Goal: Transaction & Acquisition: Obtain resource

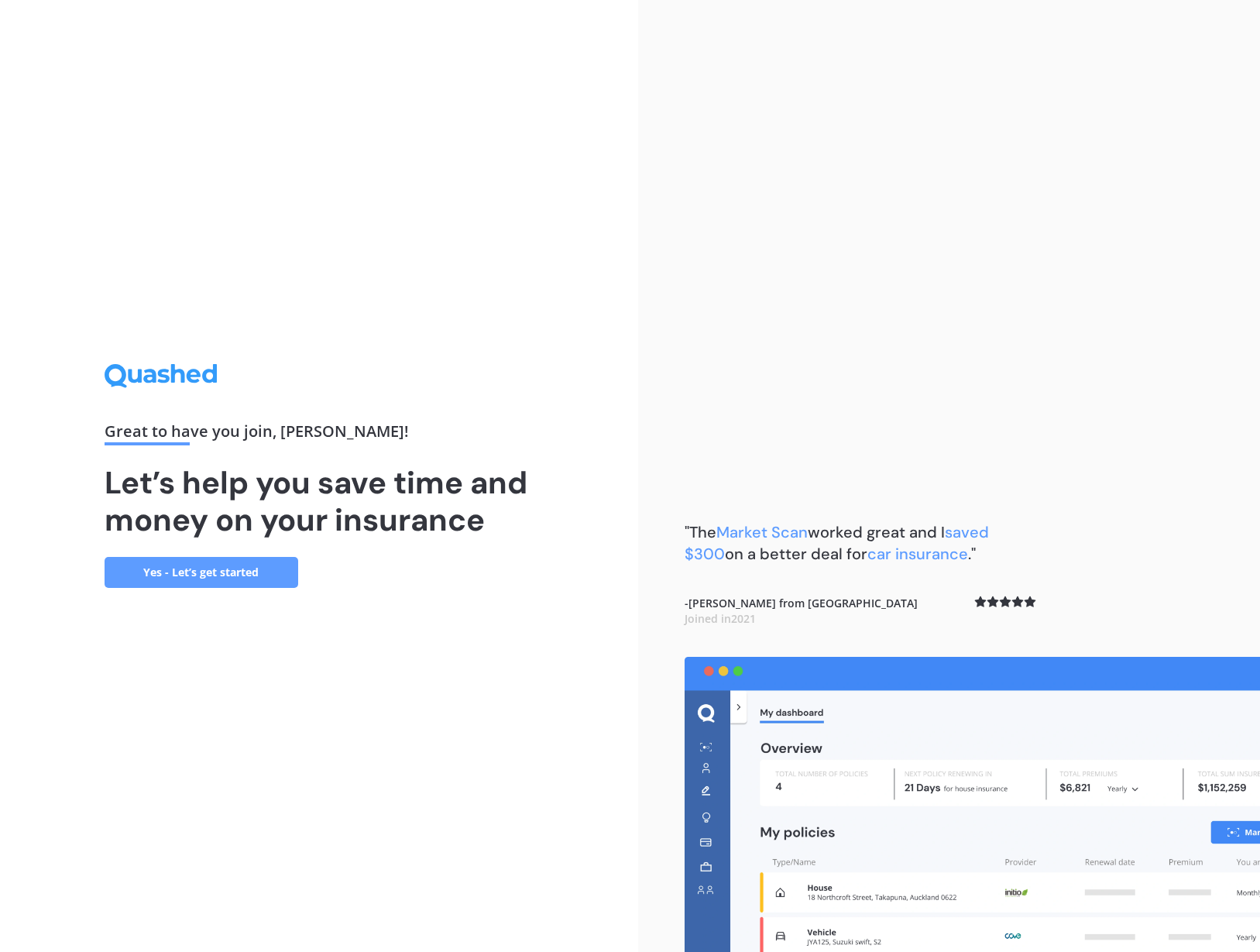
click at [263, 570] on link "Yes - Let’s get started" at bounding box center [202, 572] width 193 height 31
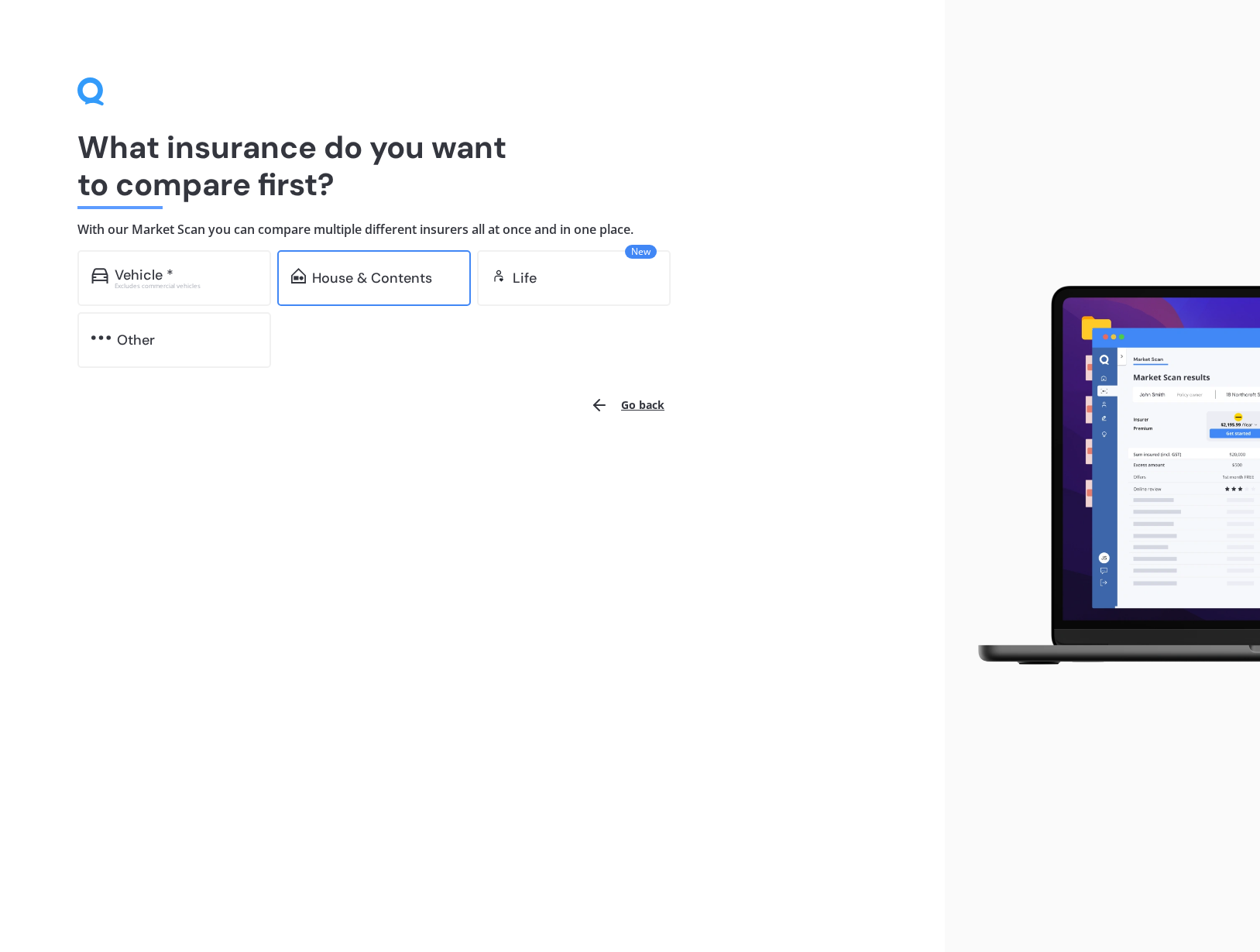
click at [403, 278] on div "House & Contents" at bounding box center [372, 278] width 120 height 16
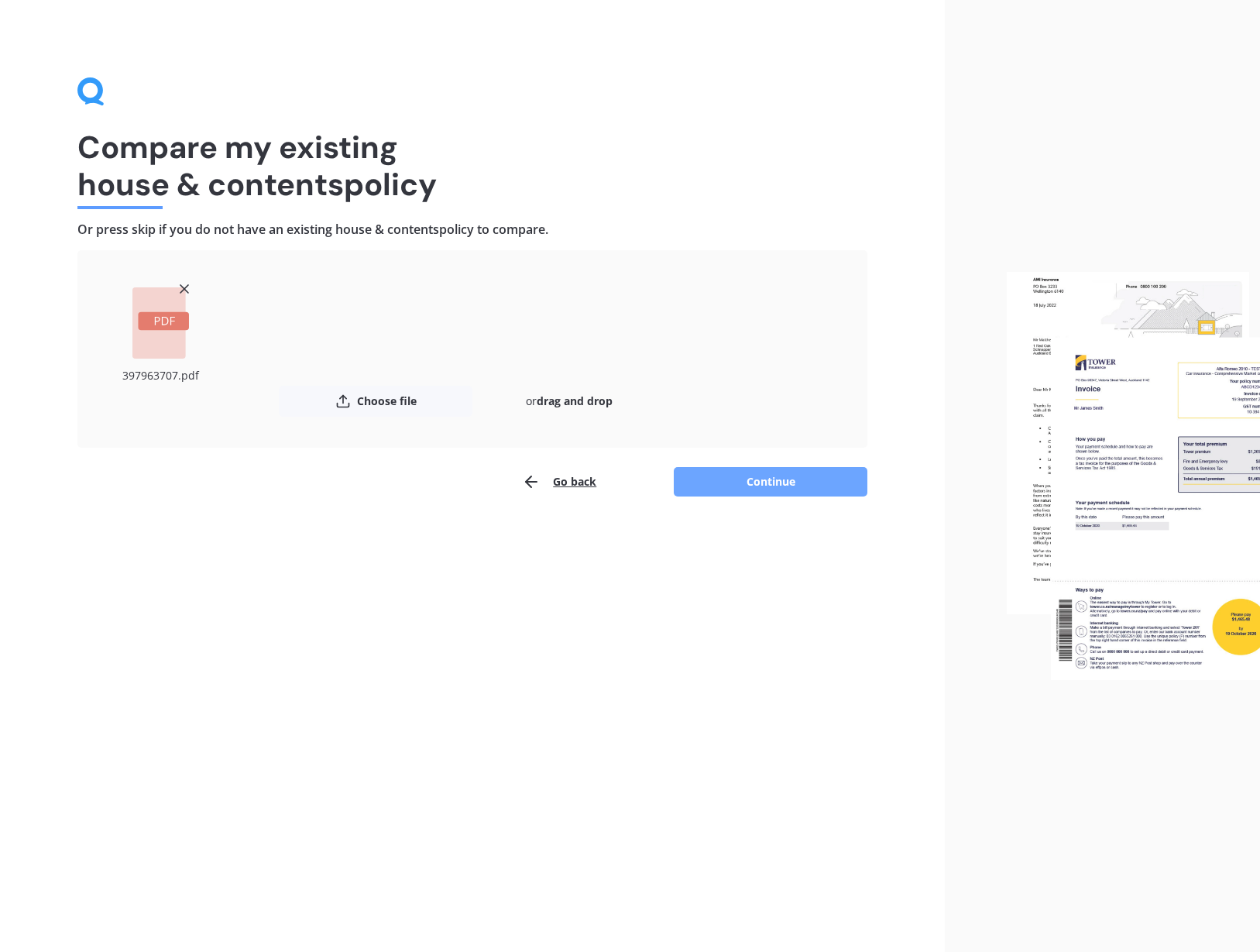
click at [774, 485] on button "Continue" at bounding box center [771, 482] width 193 height 30
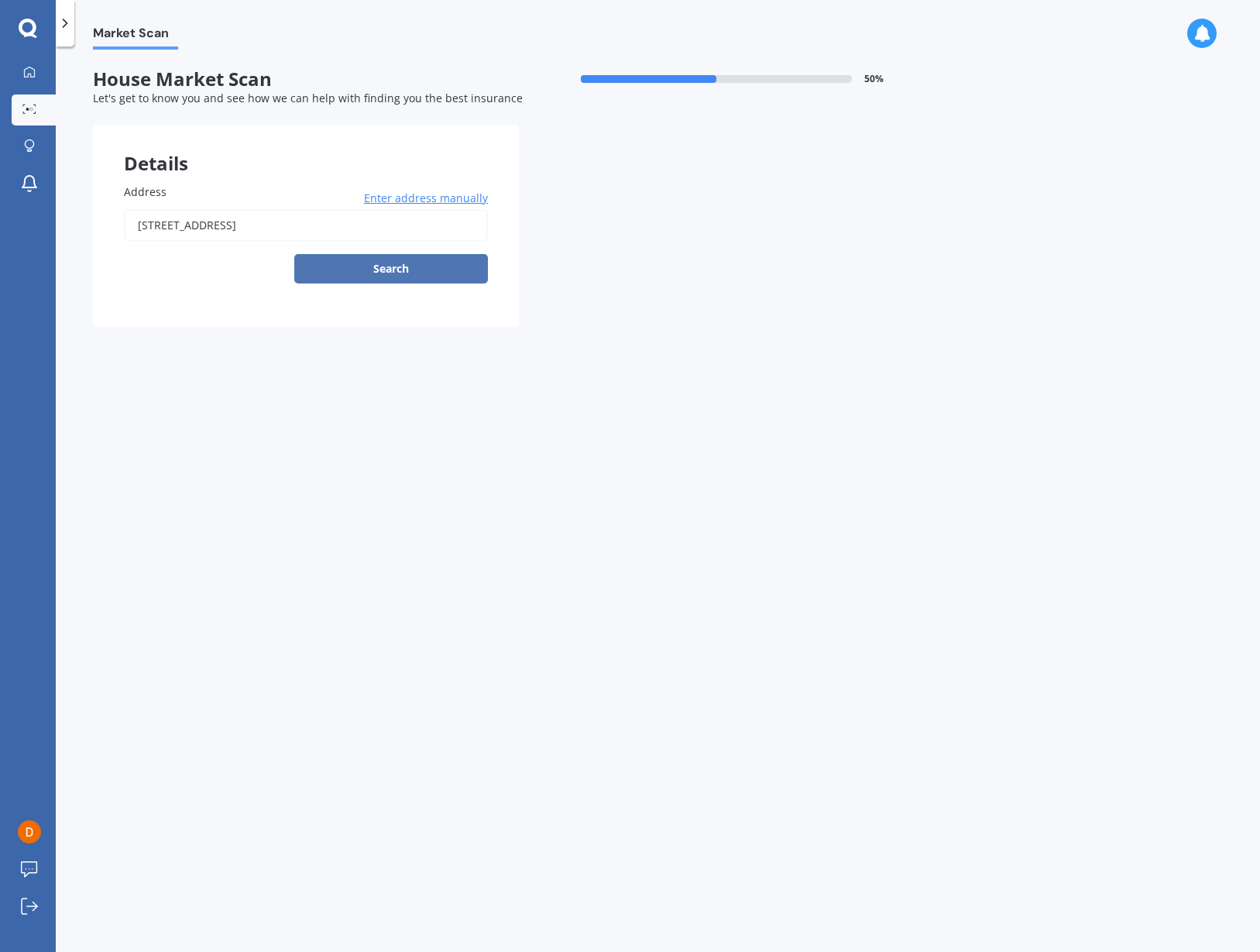
click at [416, 266] on button "Search" at bounding box center [391, 269] width 193 height 30
type input "[STREET_ADDRESS]"
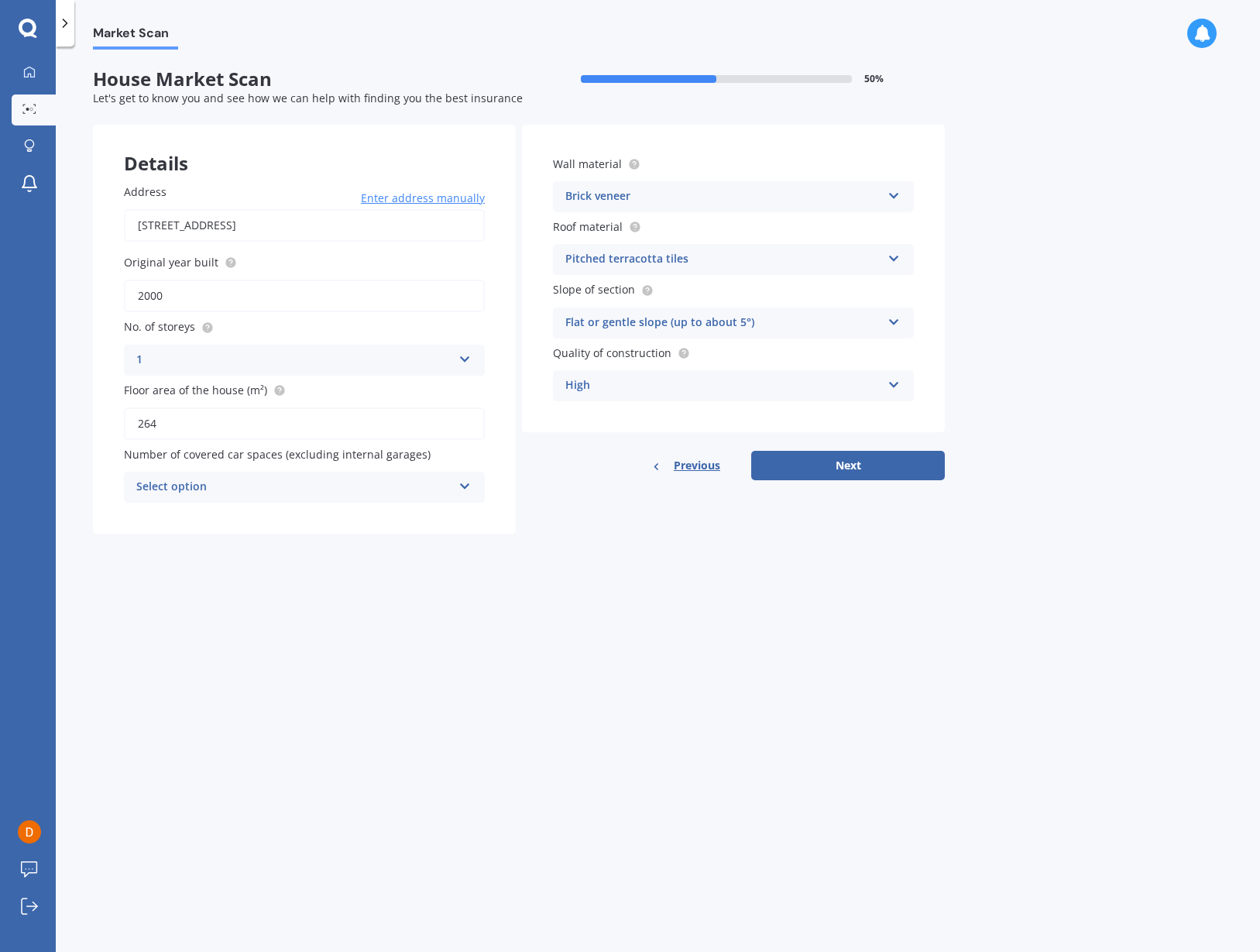
click at [401, 478] on div "Select option" at bounding box center [293, 487] width 316 height 19
click at [184, 569] on div "2" at bounding box center [304, 573] width 359 height 28
click at [398, 568] on div "Market Scan House Market Scan 50 % Let's get to know you and see how we can hel…" at bounding box center [657, 502] width 1204 height 905
click at [358, 478] on div "2" at bounding box center [293, 487] width 316 height 19
click at [337, 515] on div "0" at bounding box center [304, 517] width 359 height 28
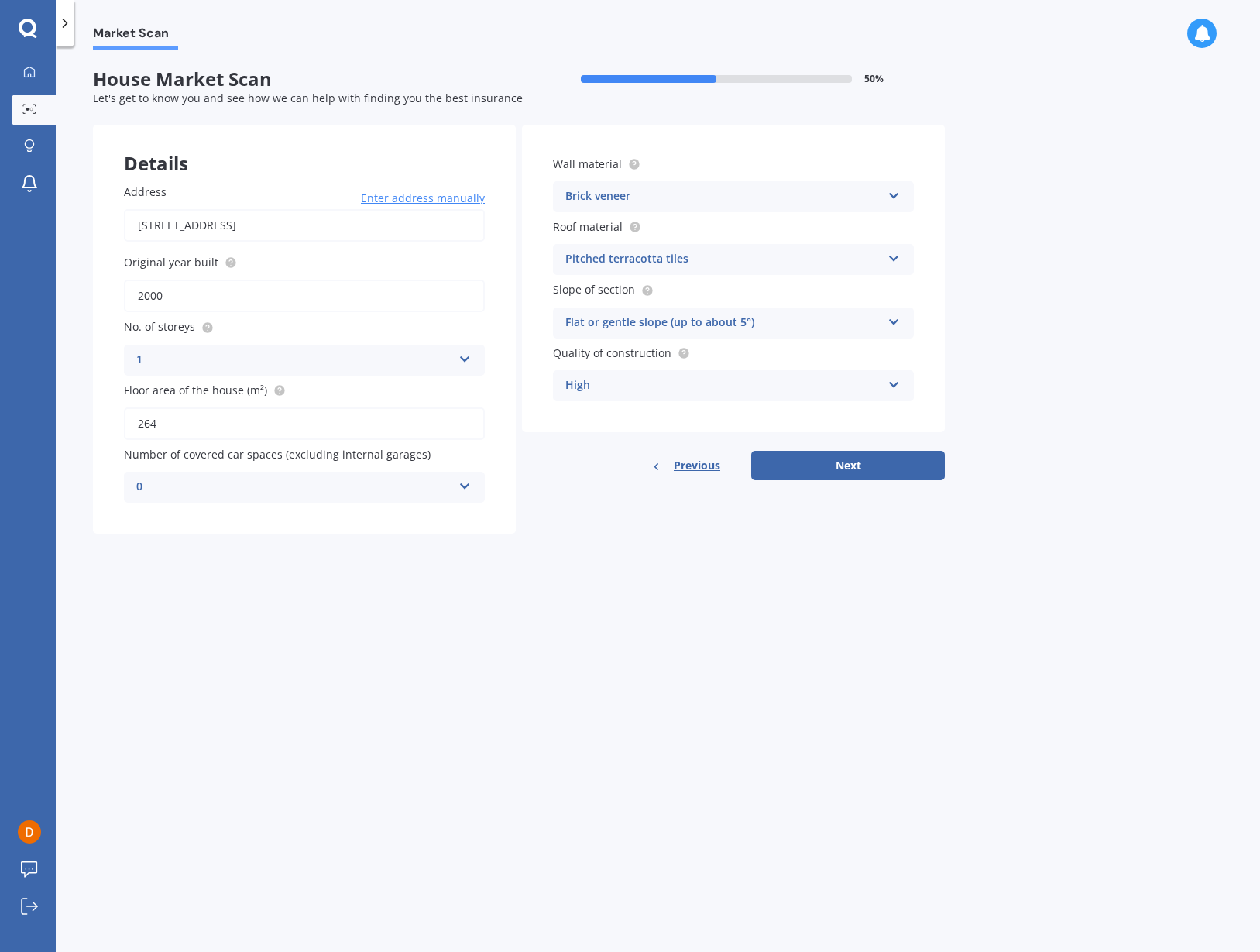
click at [442, 560] on div "Market Scan House Market Scan 50 % Let's get to know you and see how we can hel…" at bounding box center [657, 502] width 1204 height 905
click at [375, 351] on div "1" at bounding box center [293, 360] width 316 height 19
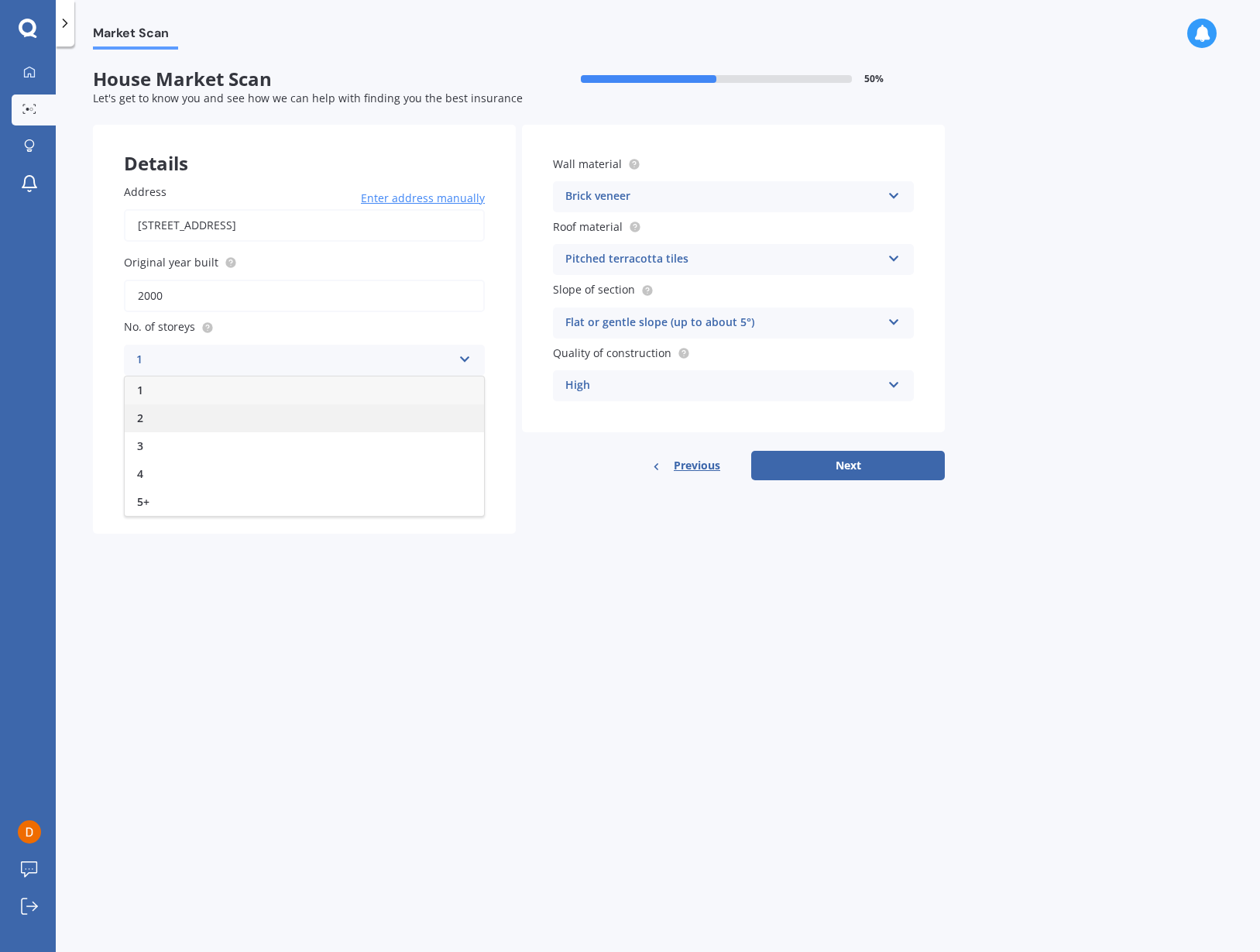
click at [215, 410] on div "2" at bounding box center [304, 418] width 359 height 28
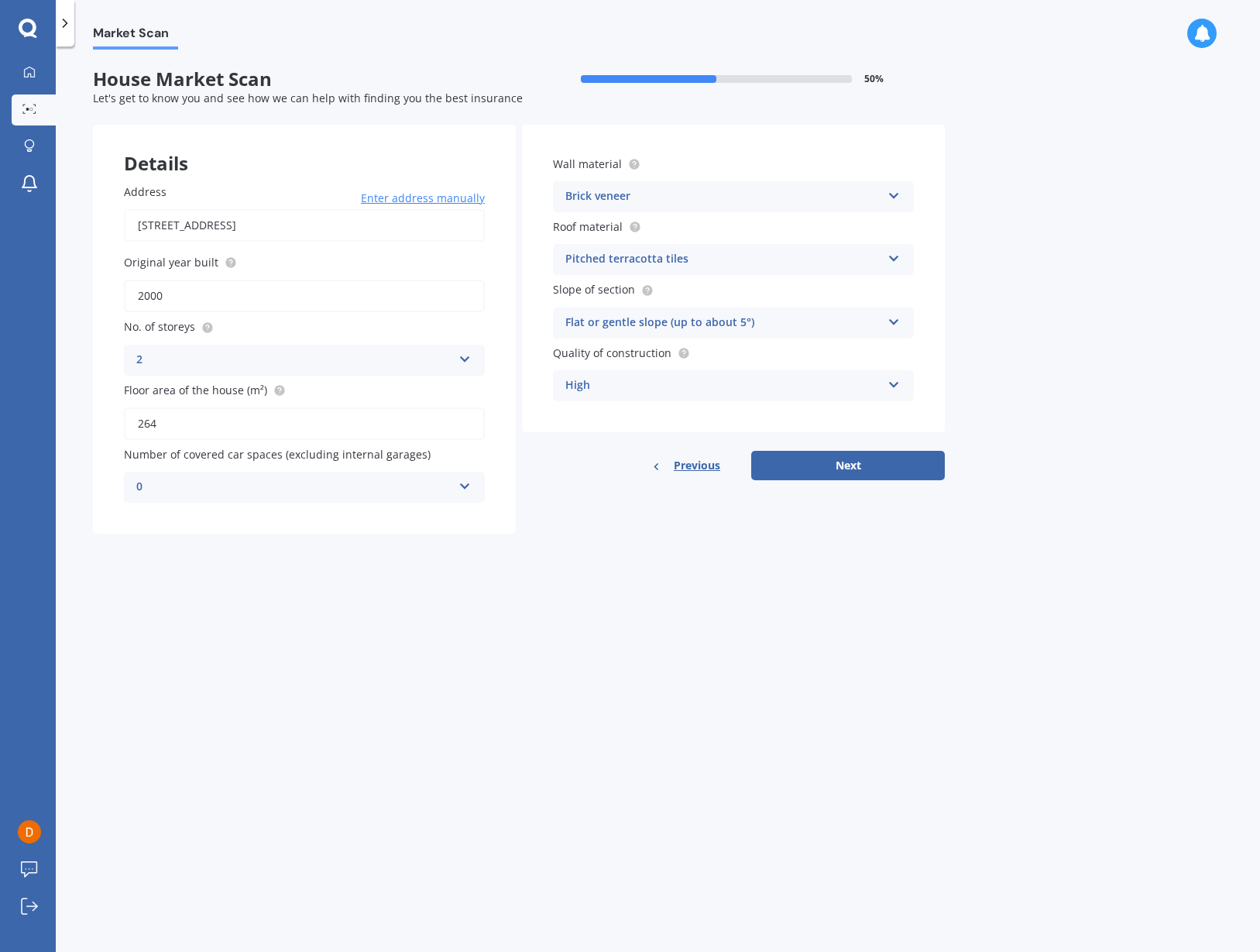
click at [361, 598] on div "Market Scan House Market Scan 50 % Let's get to know you and see how we can hel…" at bounding box center [657, 502] width 1204 height 905
click at [859, 460] on button "Next" at bounding box center [848, 466] width 193 height 30
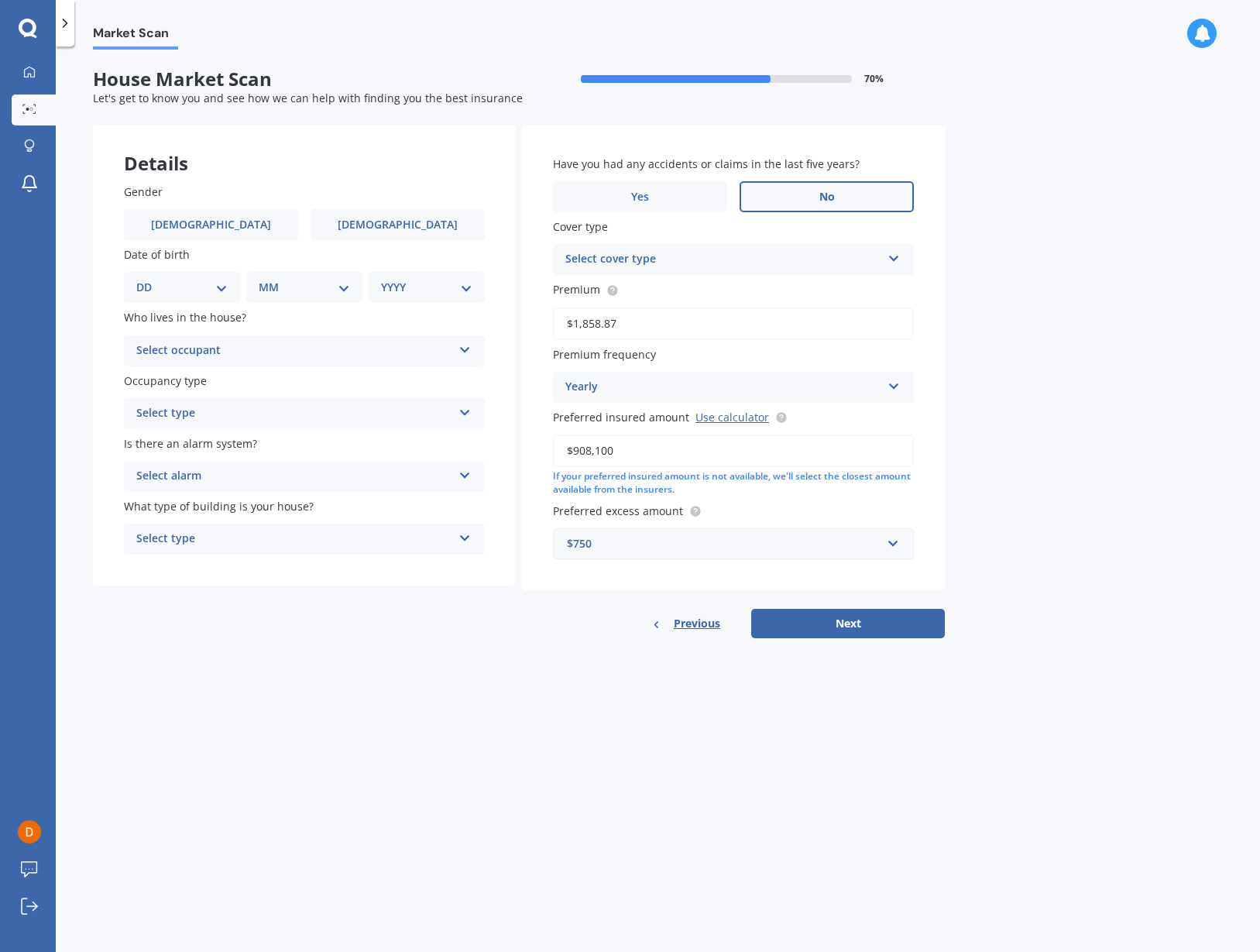
click at [807, 182] on label "No" at bounding box center [826, 197] width 175 height 31
click at [0, 0] on input "No" at bounding box center [0, 0] width 0 height 0
click at [848, 622] on button "Next" at bounding box center [848, 623] width 193 height 30
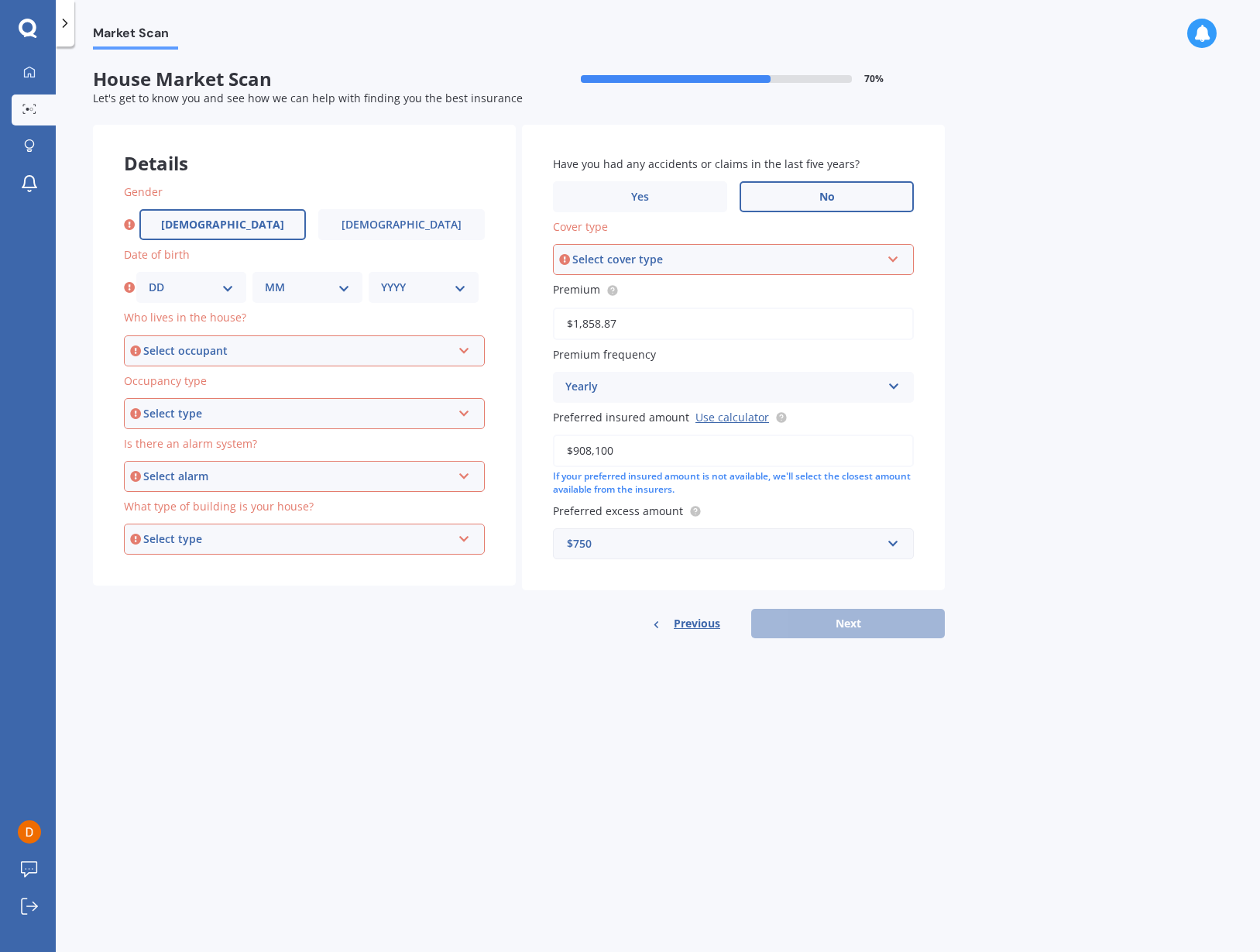
click at [240, 230] on label "[DEMOGRAPHIC_DATA]" at bounding box center [222, 225] width 166 height 31
click at [0, 0] on input "[DEMOGRAPHIC_DATA]" at bounding box center [0, 0] width 0 height 0
click at [376, 228] on label "[DEMOGRAPHIC_DATA]" at bounding box center [398, 225] width 175 height 31
click at [0, 0] on input "[DEMOGRAPHIC_DATA]" at bounding box center [0, 0] width 0 height 0
click at [245, 228] on label "[DEMOGRAPHIC_DATA]" at bounding box center [211, 225] width 175 height 31
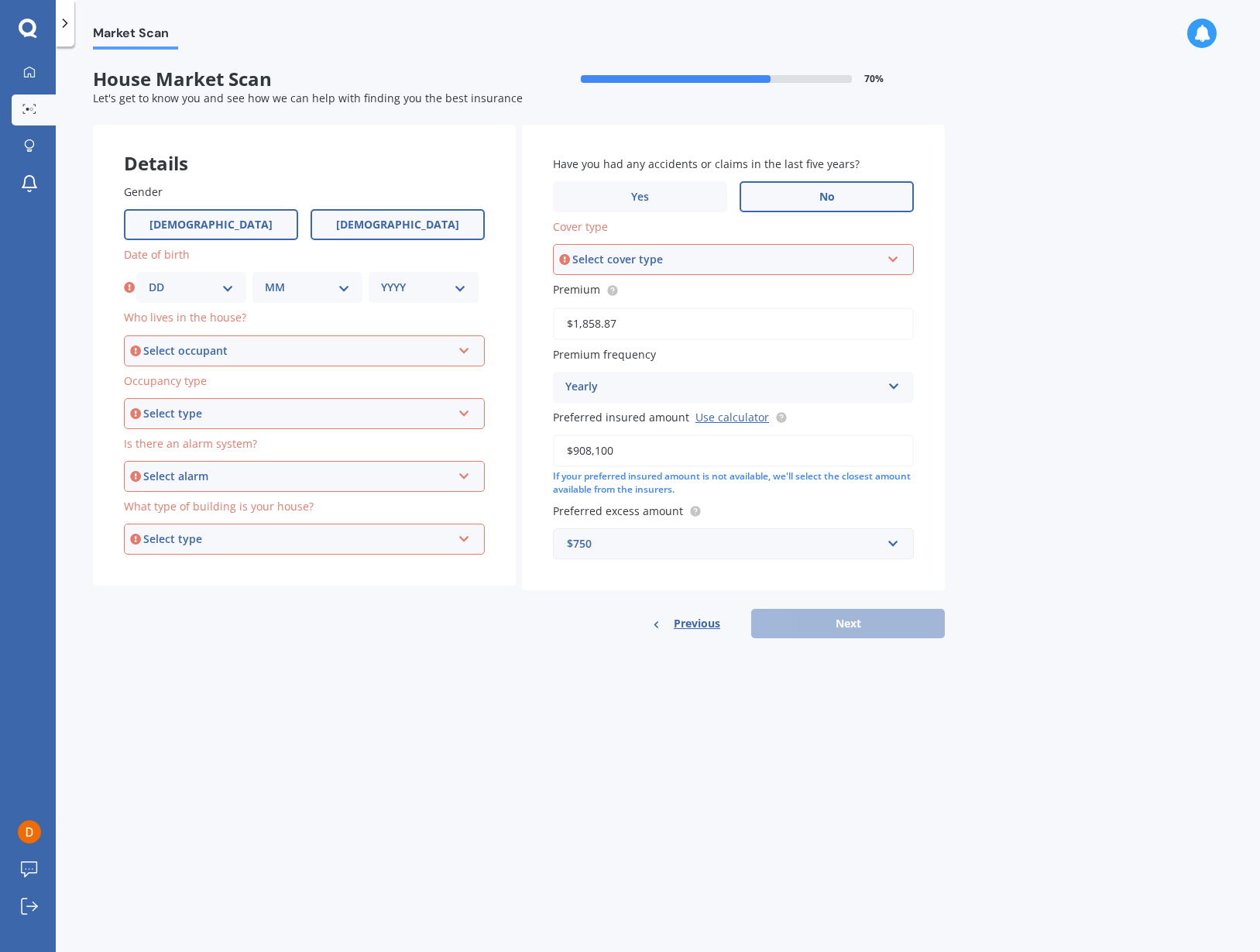
click at [0, 0] on input "[DEMOGRAPHIC_DATA]" at bounding box center [0, 0] width 0 height 0
click at [226, 300] on div "Gender [DEMOGRAPHIC_DATA] [DEMOGRAPHIC_DATA] Date of birth DD 01 02 03 04 05 06…" at bounding box center [304, 369] width 423 height 434
select select "09"
select select "07"
select select "1988"
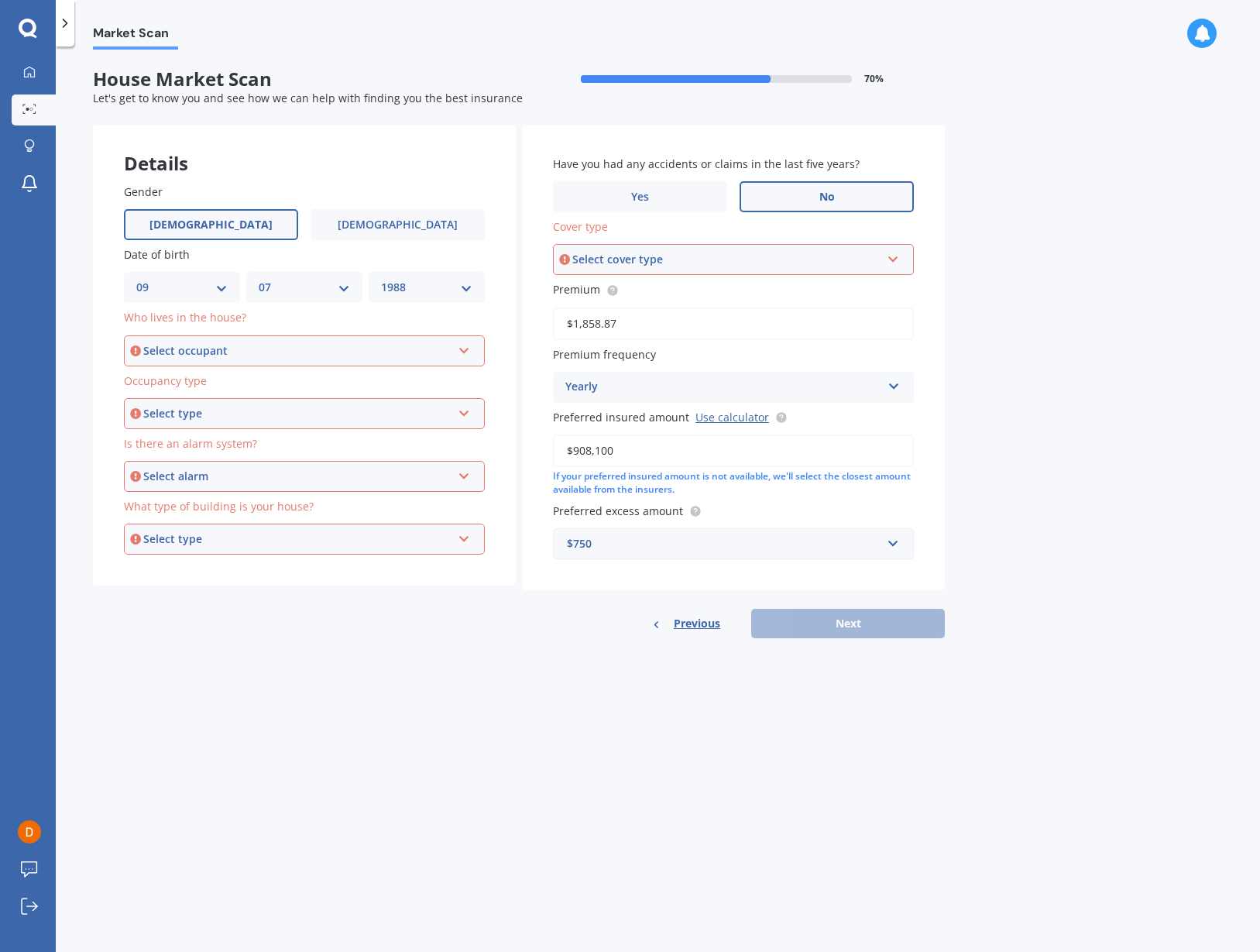
click at [445, 745] on div "Market Scan House Market Scan 70 % Let's get to know you and see how we can hel…" at bounding box center [657, 502] width 1204 height 905
click at [244, 357] on div "Select occupant Owner Owner + Boarder" at bounding box center [304, 351] width 361 height 31
click at [252, 377] on div "Owner" at bounding box center [304, 380] width 357 height 28
click at [257, 406] on div "Select type" at bounding box center [298, 413] width 308 height 17
click at [254, 449] on div "Permanent" at bounding box center [304, 443] width 357 height 28
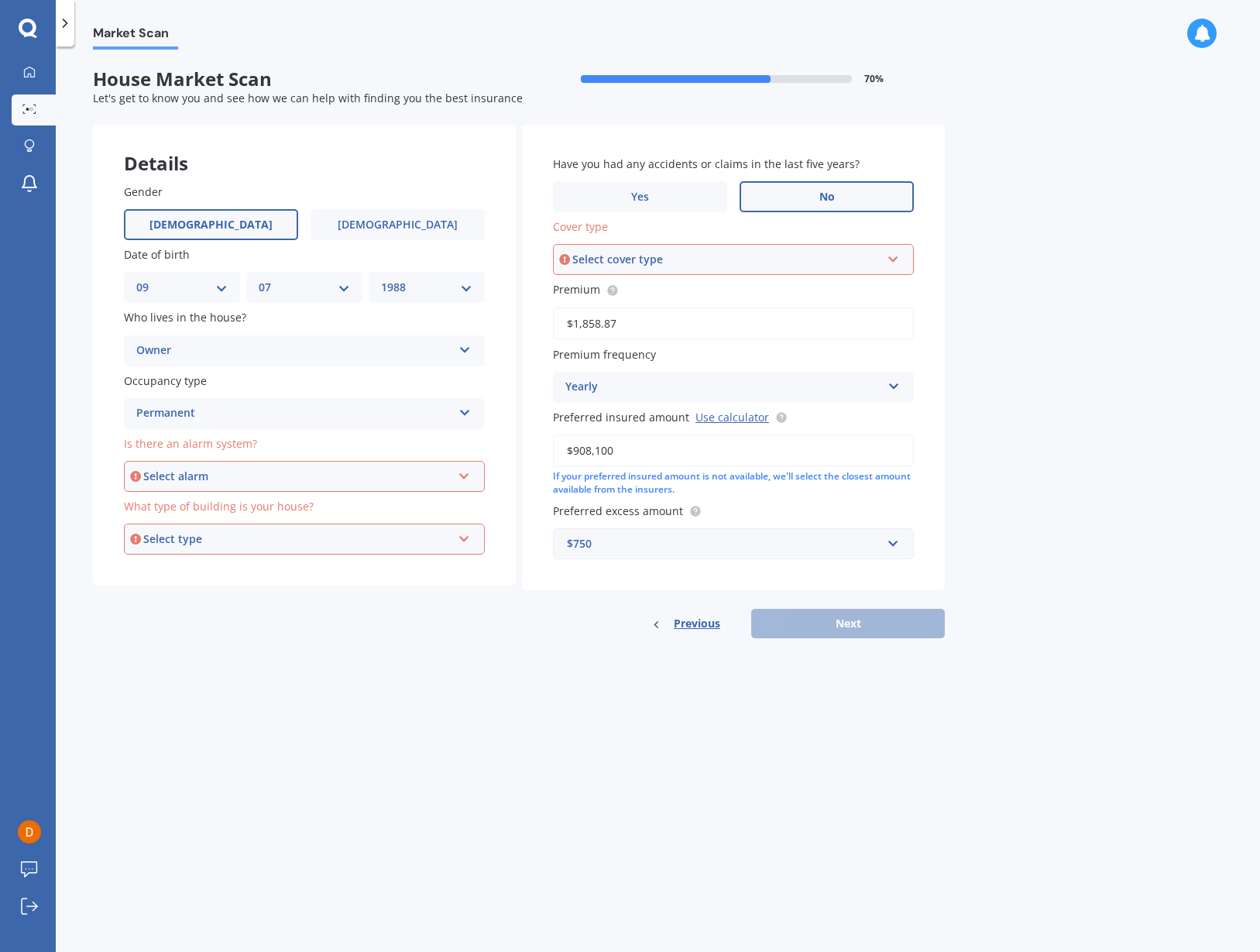
click at [253, 461] on div "Select alarm Yes, monitored Yes, not monitored No" at bounding box center [304, 476] width 361 height 31
click at [252, 510] on div "Yes, monitored" at bounding box center [304, 506] width 357 height 28
click at [257, 531] on div "Select type" at bounding box center [298, 539] width 308 height 17
click at [259, 461] on div "Yes, monitored Yes, monitored Yes, not monitored No" at bounding box center [304, 476] width 361 height 31
click at [259, 522] on div "Yes, not monitored" at bounding box center [304, 535] width 359 height 28
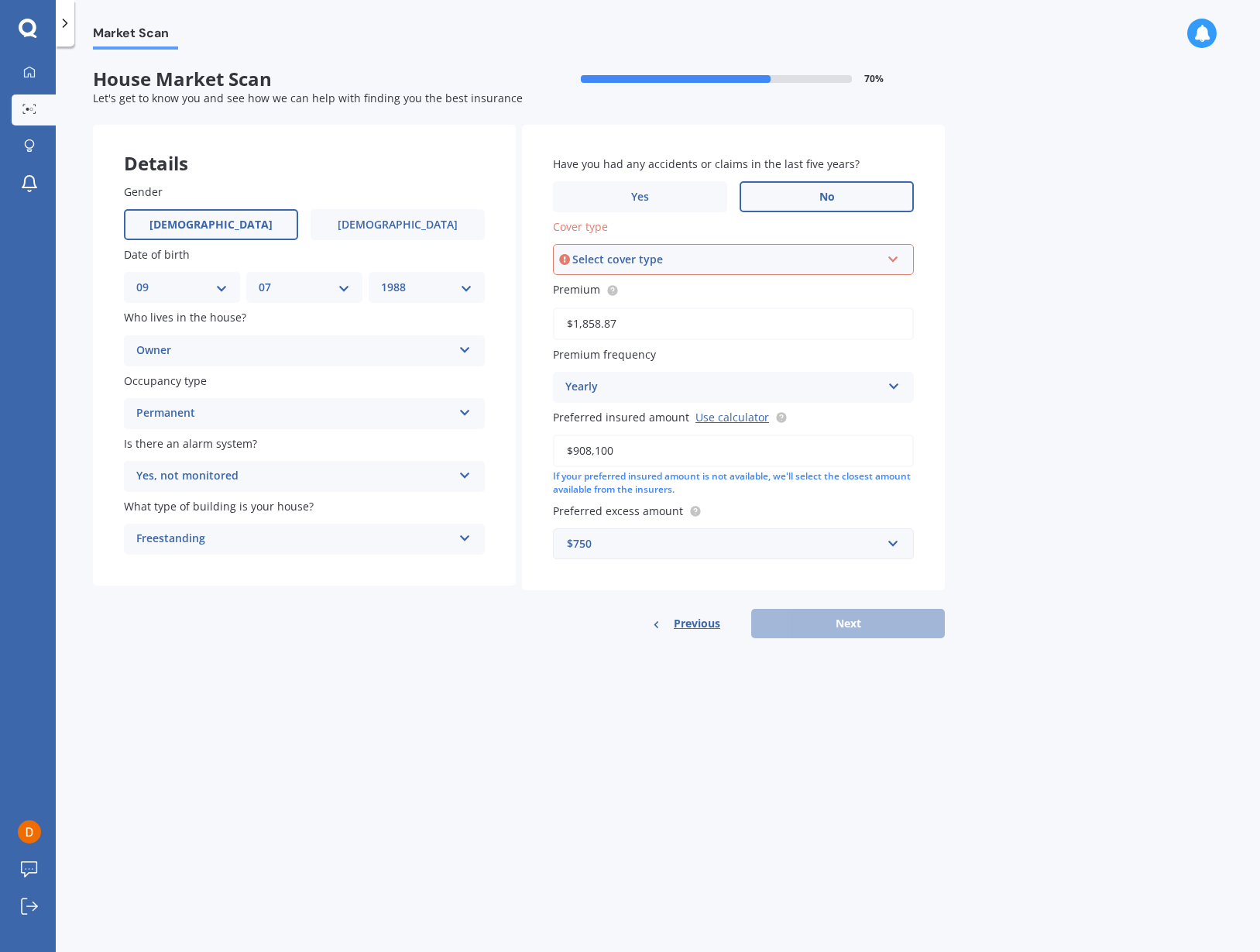
click at [262, 532] on div "Freestanding" at bounding box center [293, 539] width 316 height 19
click at [257, 572] on div "Freestanding" at bounding box center [304, 569] width 359 height 28
click at [316, 678] on div "Market Scan House Market Scan 70 % Let's get to know you and see how we can hel…" at bounding box center [657, 502] width 1204 height 905
click at [623, 265] on div "Select cover type" at bounding box center [726, 259] width 308 height 17
click at [649, 257] on div "Premier House" at bounding box center [722, 259] width 316 height 19
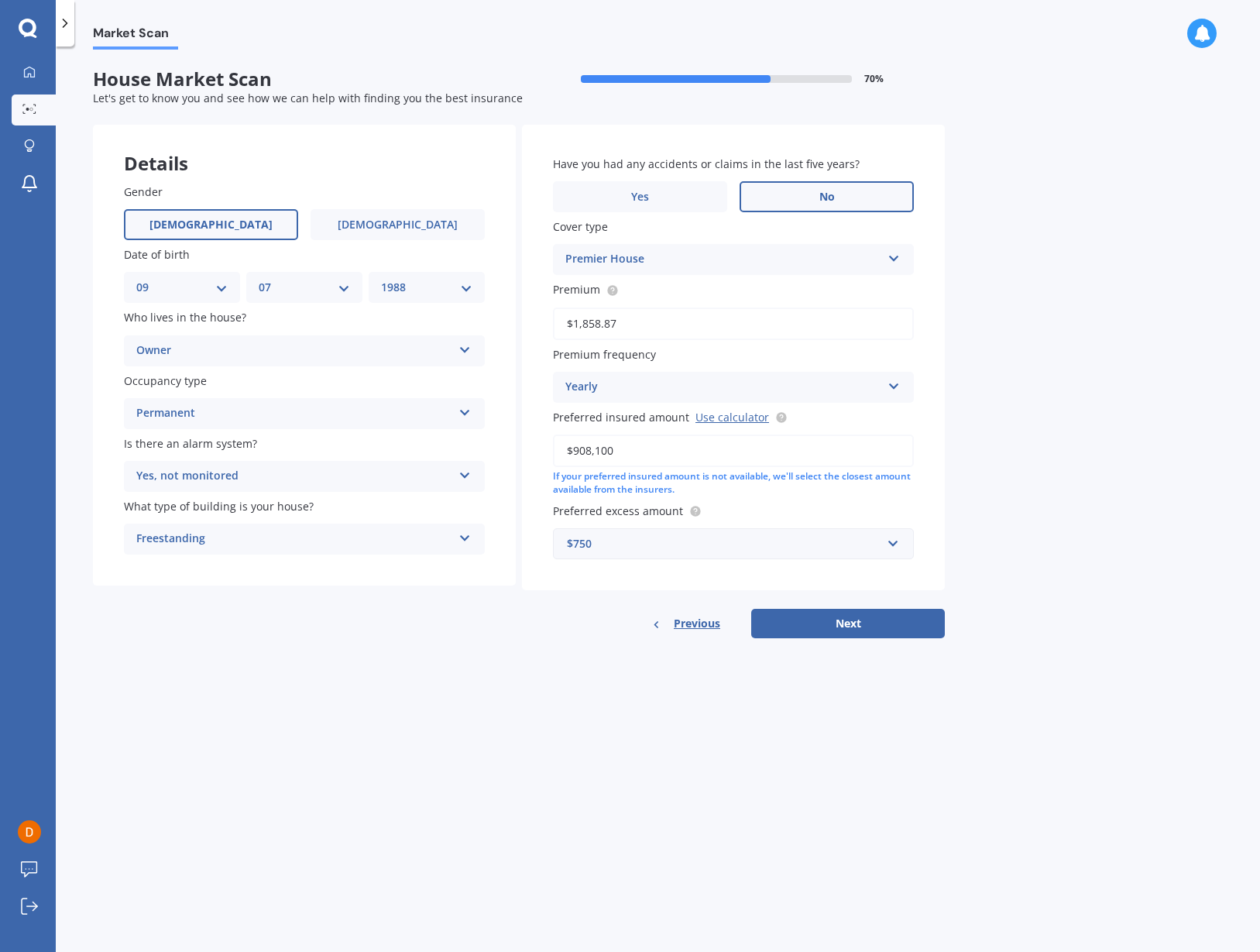
click at [556, 727] on div "Market Scan House Market Scan 70 % Let's get to know you and see how we can hel…" at bounding box center [657, 502] width 1204 height 905
click at [664, 267] on div "Premier House Premier House Market Value House Home Plus" at bounding box center [733, 260] width 361 height 31
click at [663, 262] on div "Premier House" at bounding box center [722, 259] width 316 height 19
click at [656, 263] on div "Premier House" at bounding box center [722, 259] width 316 height 19
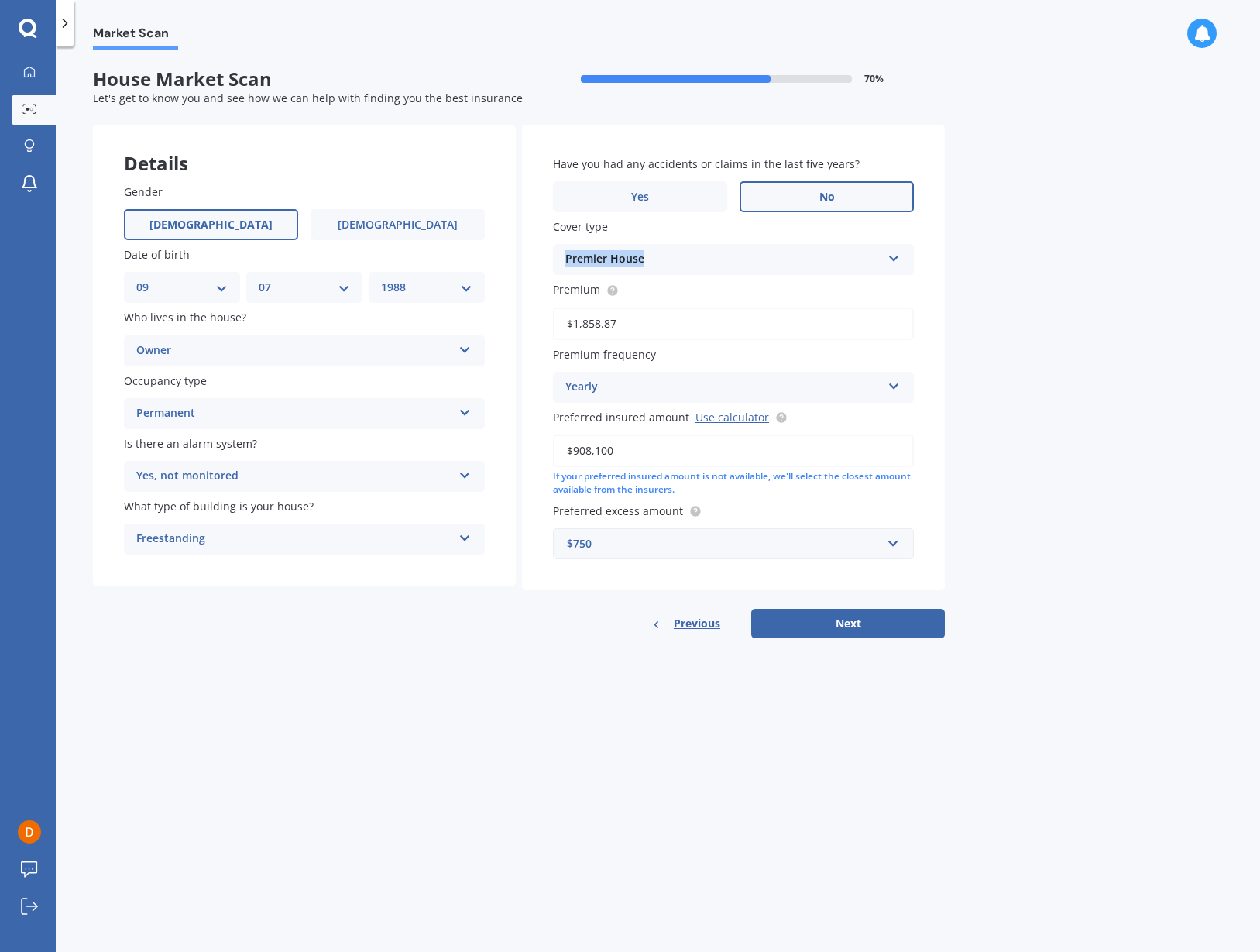
click at [656, 263] on div "Premier House" at bounding box center [722, 259] width 316 height 19
click at [619, 339] on span "Home Plus" at bounding box center [594, 345] width 57 height 15
click at [621, 666] on div "Market Scan House Market Scan 70 % Let's get to know you and see how we can hel…" at bounding box center [657, 502] width 1204 height 905
click at [831, 615] on button "Next" at bounding box center [848, 623] width 193 height 30
select select "09"
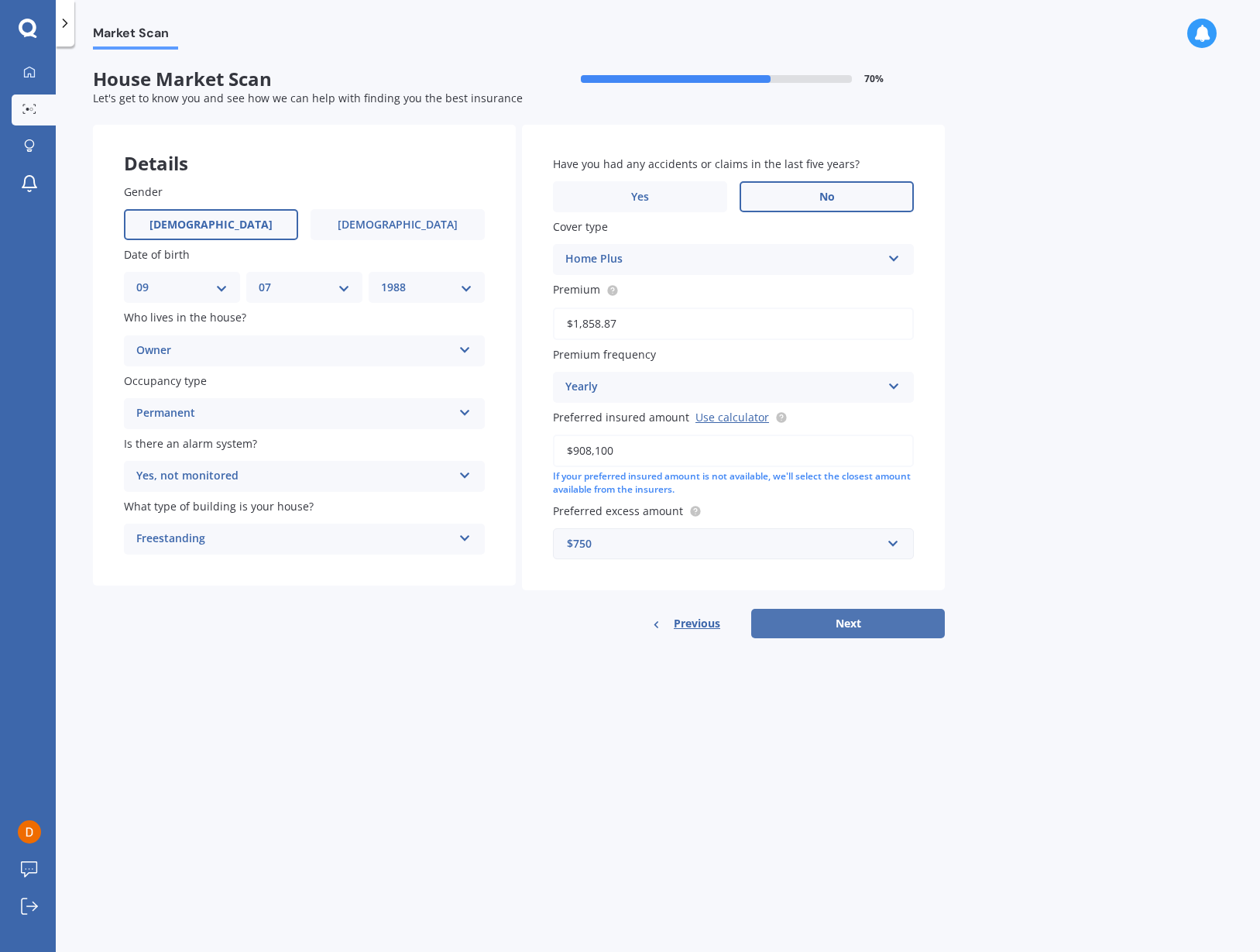
select select "07"
select select "1988"
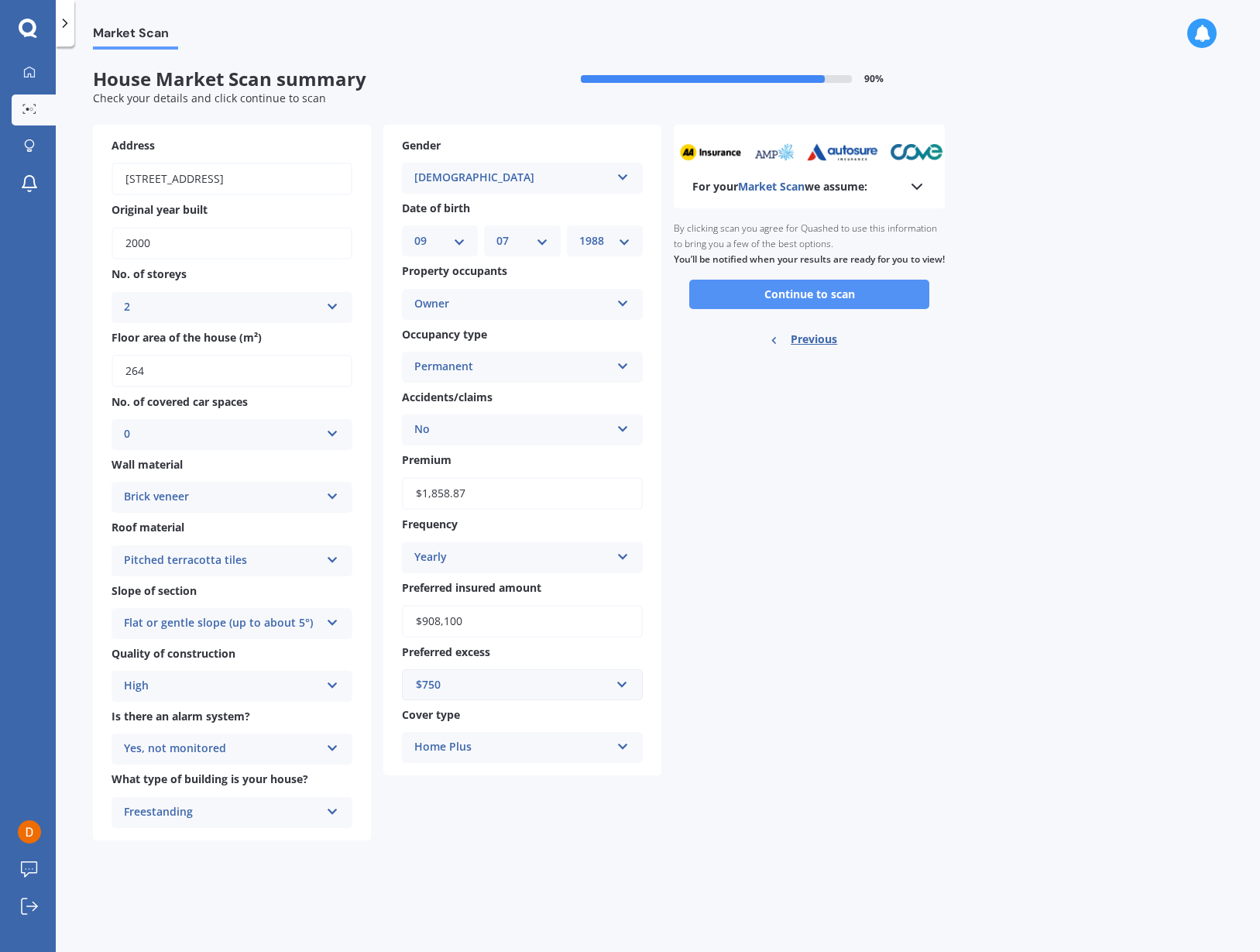
click at [790, 309] on button "Continue to scan" at bounding box center [809, 294] width 240 height 30
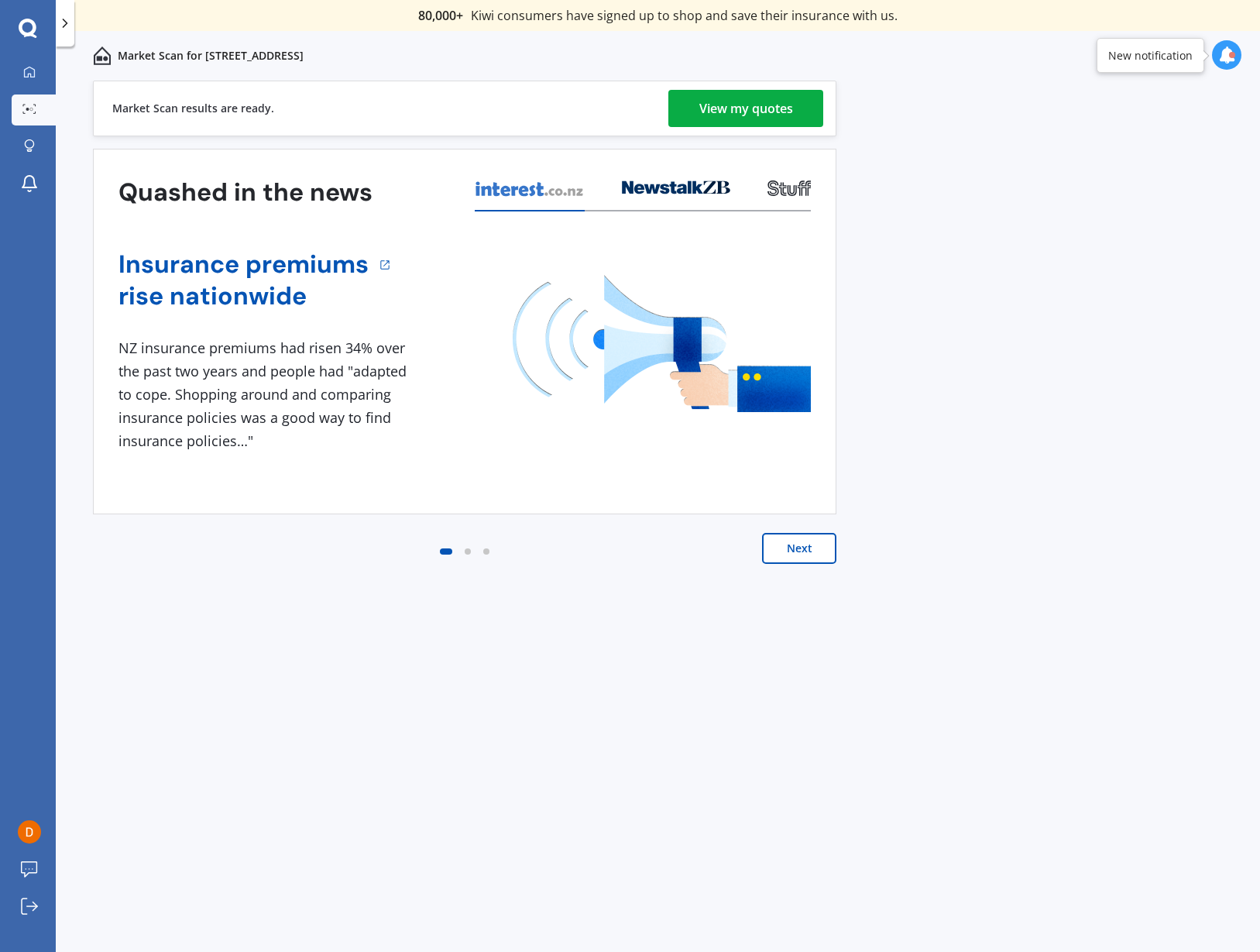
click at [731, 114] on div "View my quotes" at bounding box center [746, 108] width 93 height 37
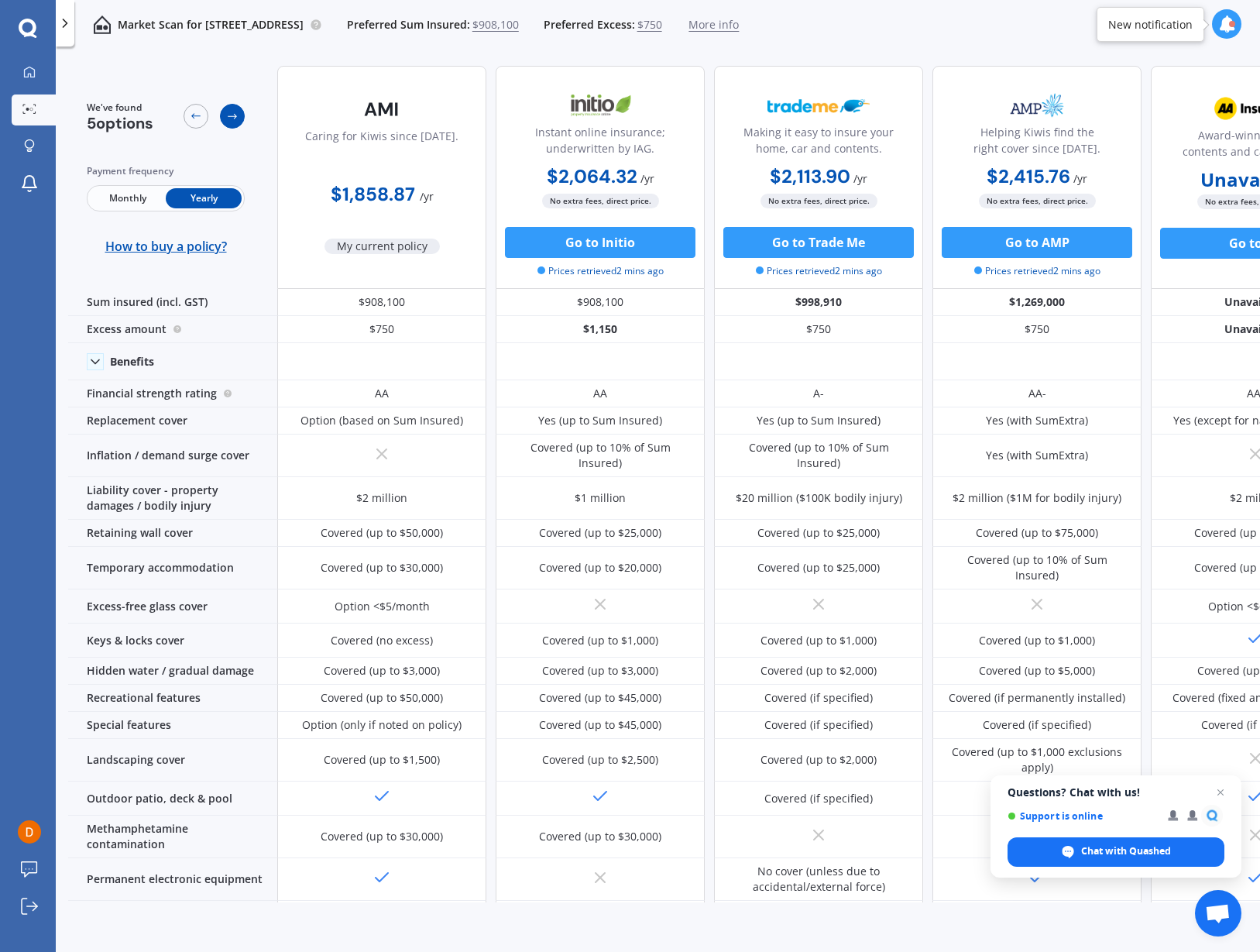
click at [227, 119] on icon at bounding box center [232, 116] width 12 height 12
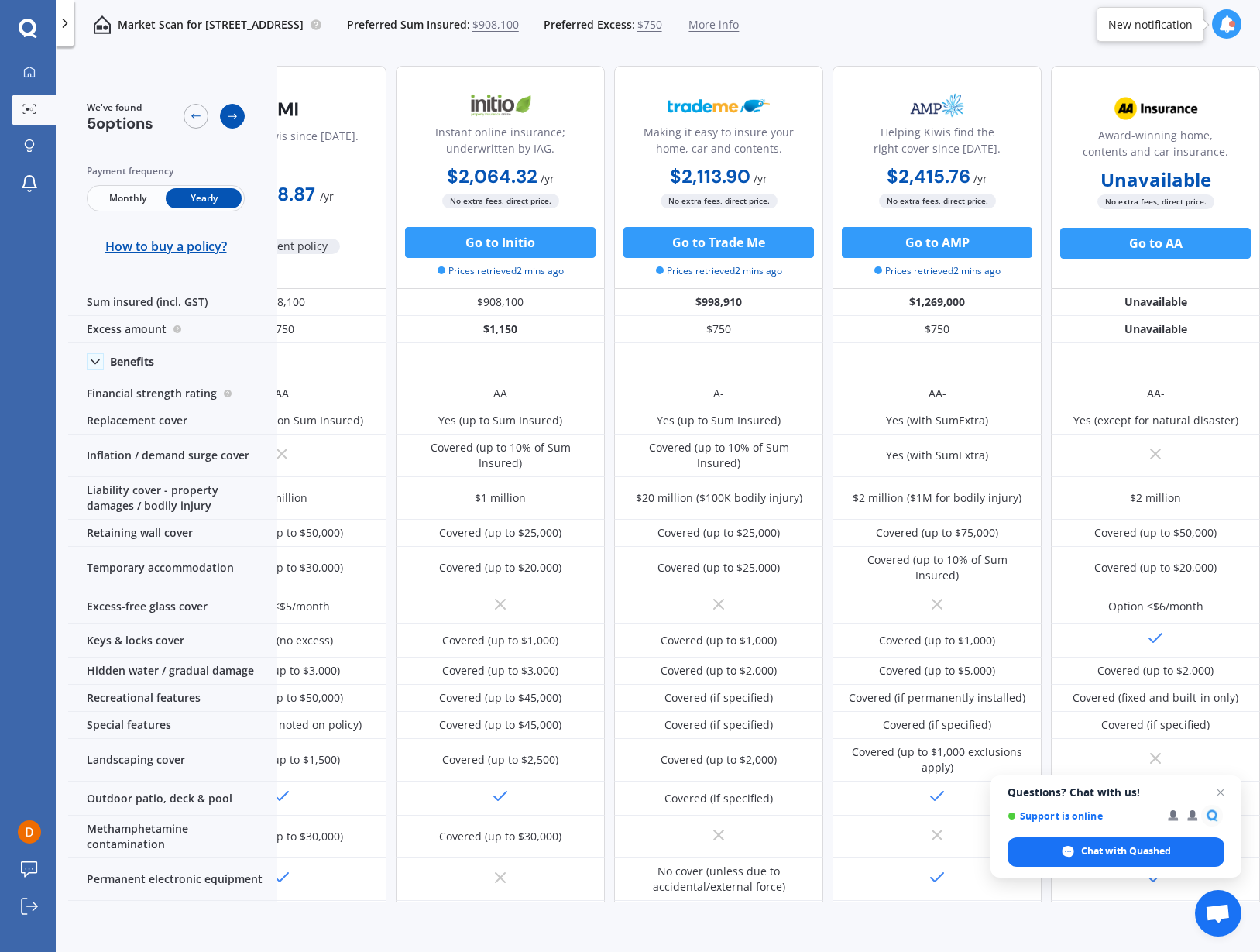
scroll to position [0, 107]
click at [227, 119] on icon at bounding box center [232, 116] width 12 height 12
click at [207, 119] on div at bounding box center [196, 116] width 25 height 25
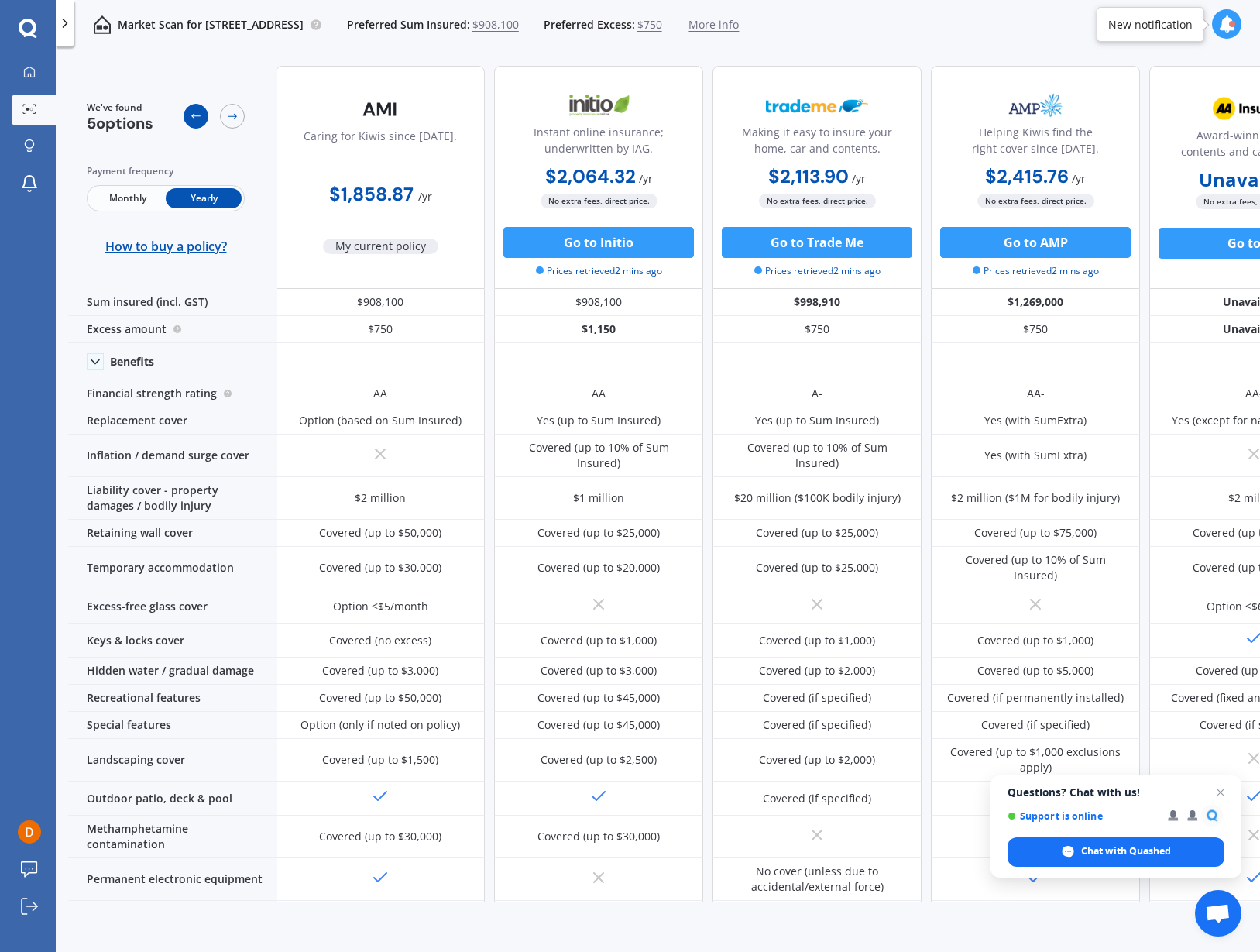
scroll to position [0, 0]
click at [207, 119] on div at bounding box center [196, 116] width 25 height 25
click at [147, 198] on span "Monthly" at bounding box center [128, 198] width 76 height 20
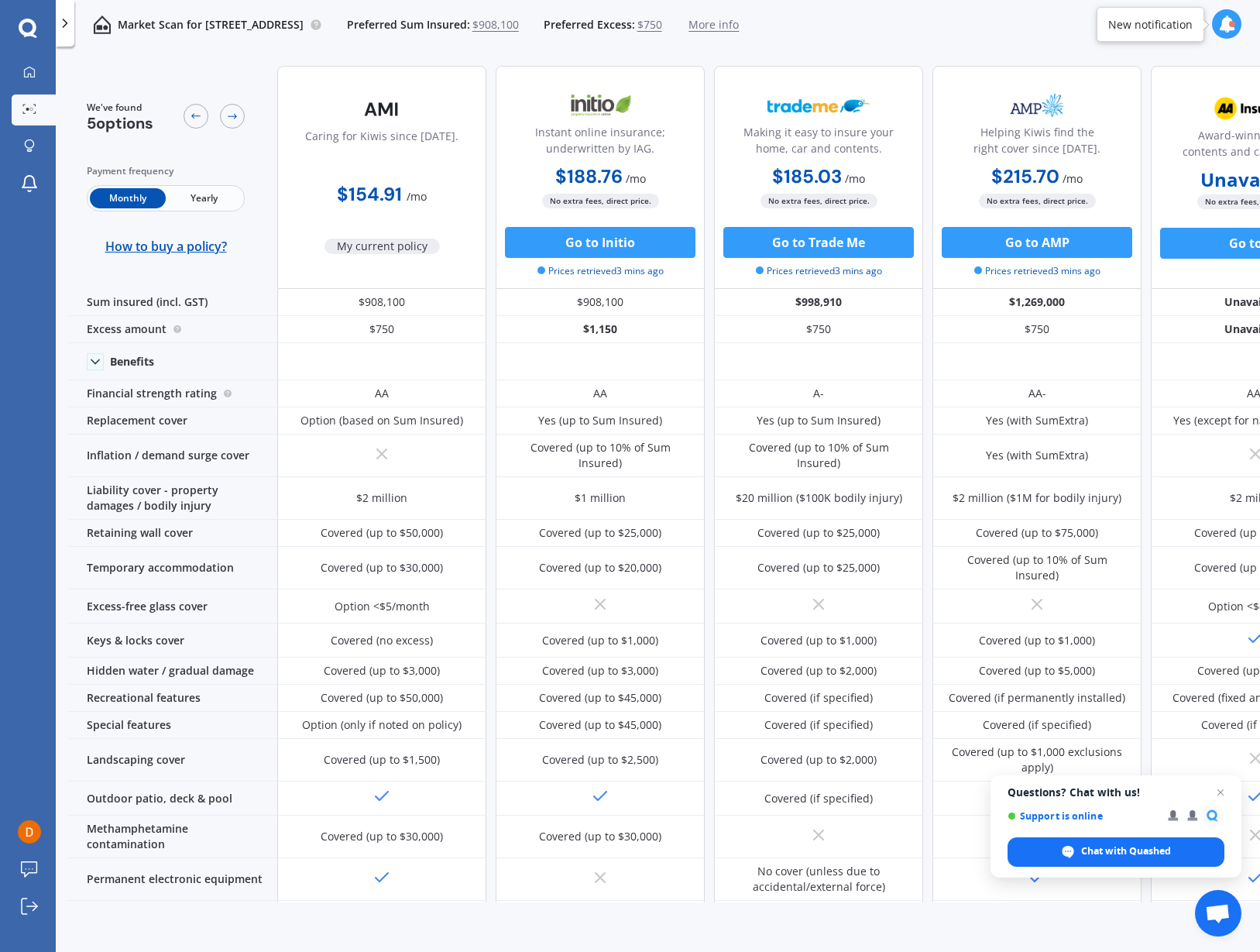
click at [187, 192] on span "Yearly" at bounding box center [203, 198] width 76 height 20
click at [739, 30] on span "More info" at bounding box center [713, 25] width 50 height 16
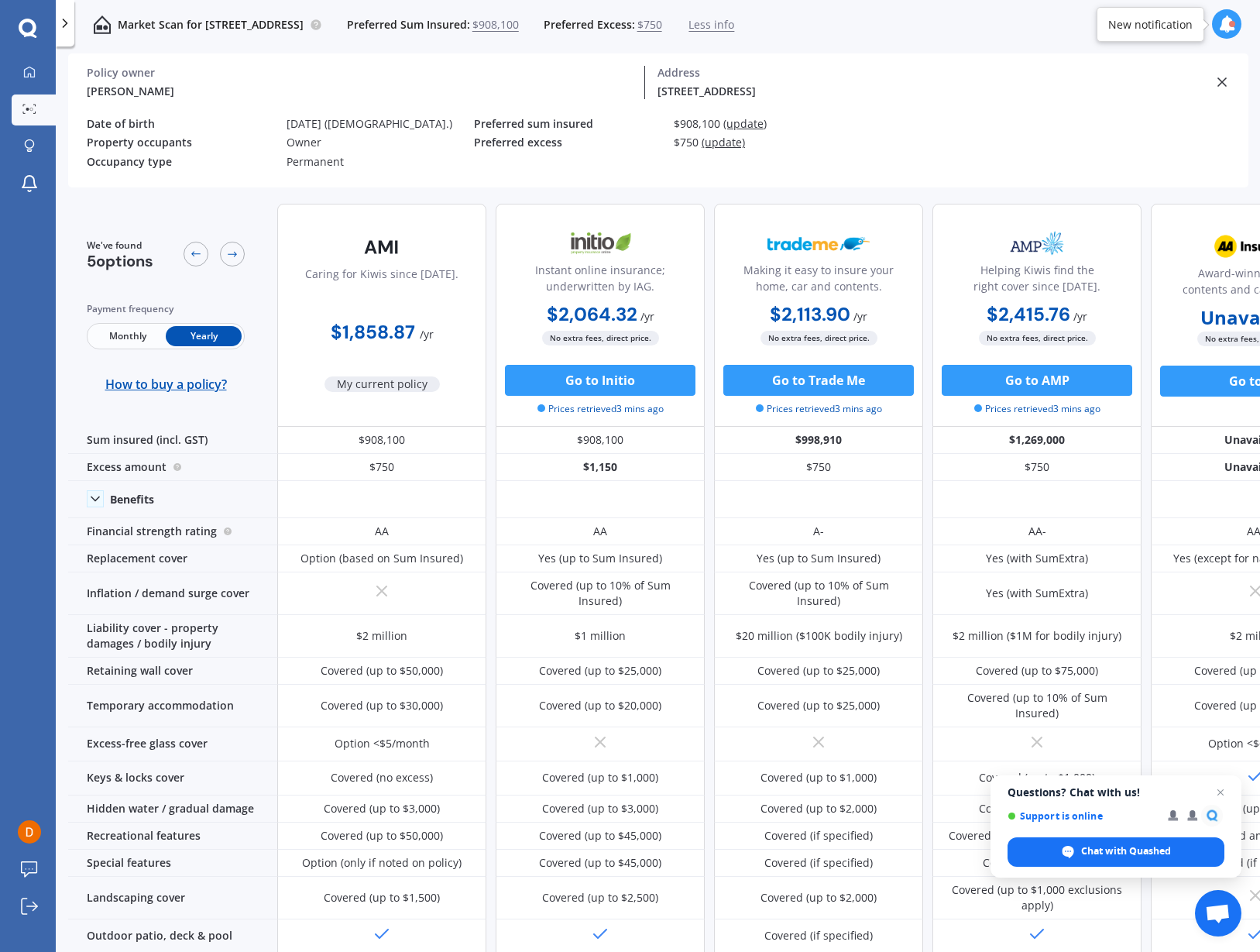
click at [734, 30] on span "Less info" at bounding box center [712, 25] width 46 height 16
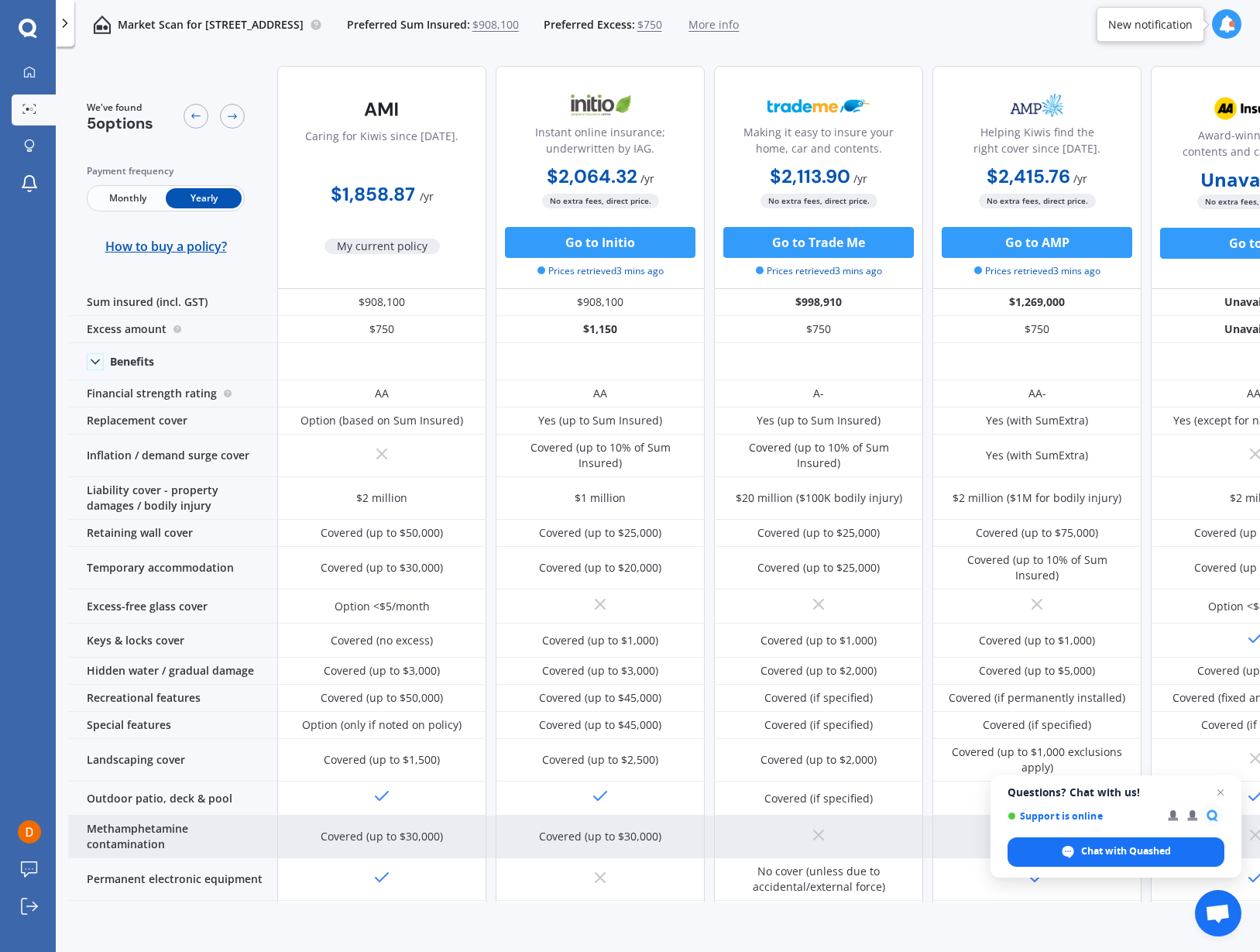
click at [1221, 794] on span "Close chat" at bounding box center [1220, 792] width 19 height 19
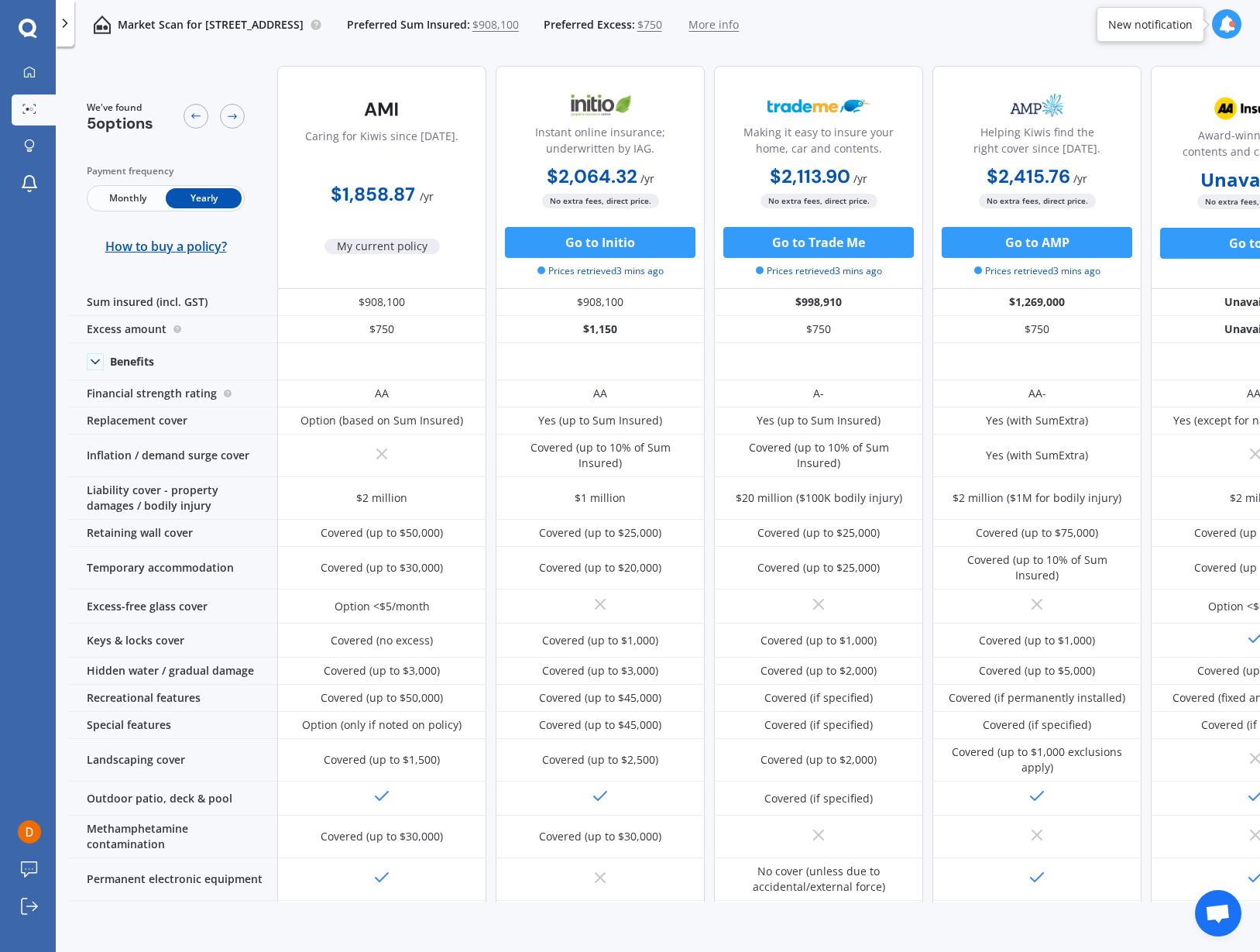
scroll to position [0, 107]
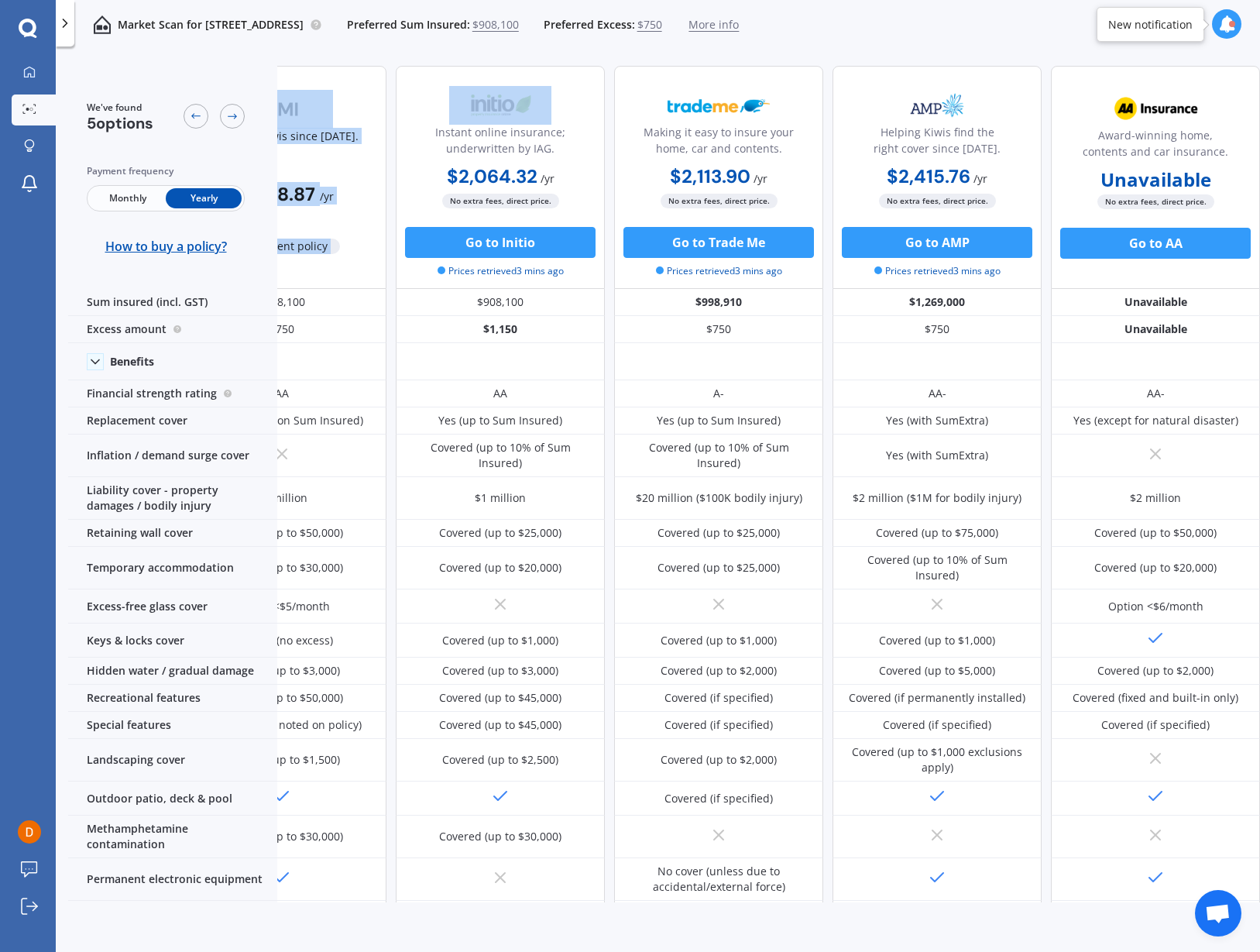
drag, startPoint x: 537, startPoint y: 904, endPoint x: 293, endPoint y: 909, distance: 244.1
click at [293, 909] on div "We've found 5 options Payment frequency Monthly Yearly How to buy a policy? Car…" at bounding box center [664, 503] width 1192 height 901
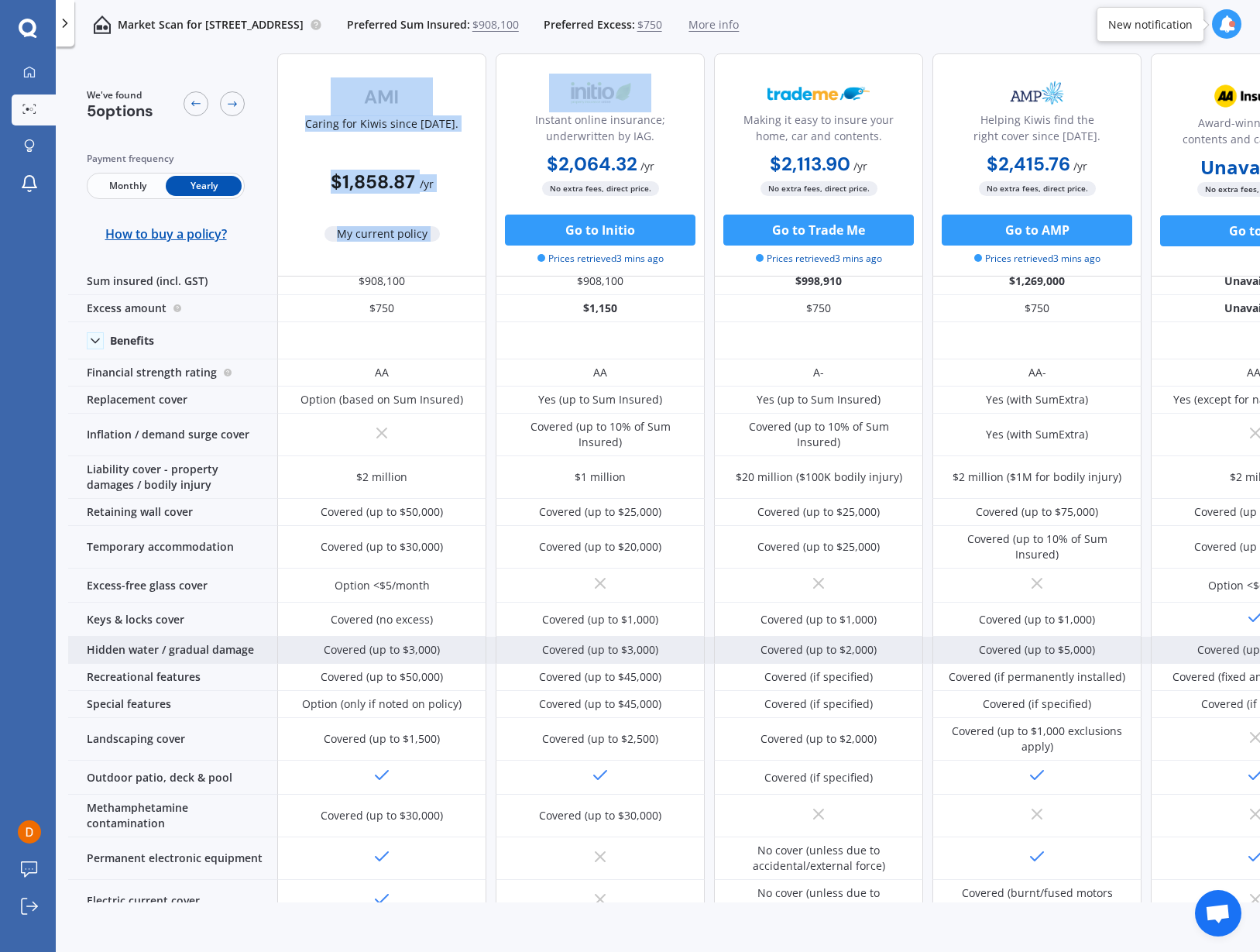
scroll to position [0, 0]
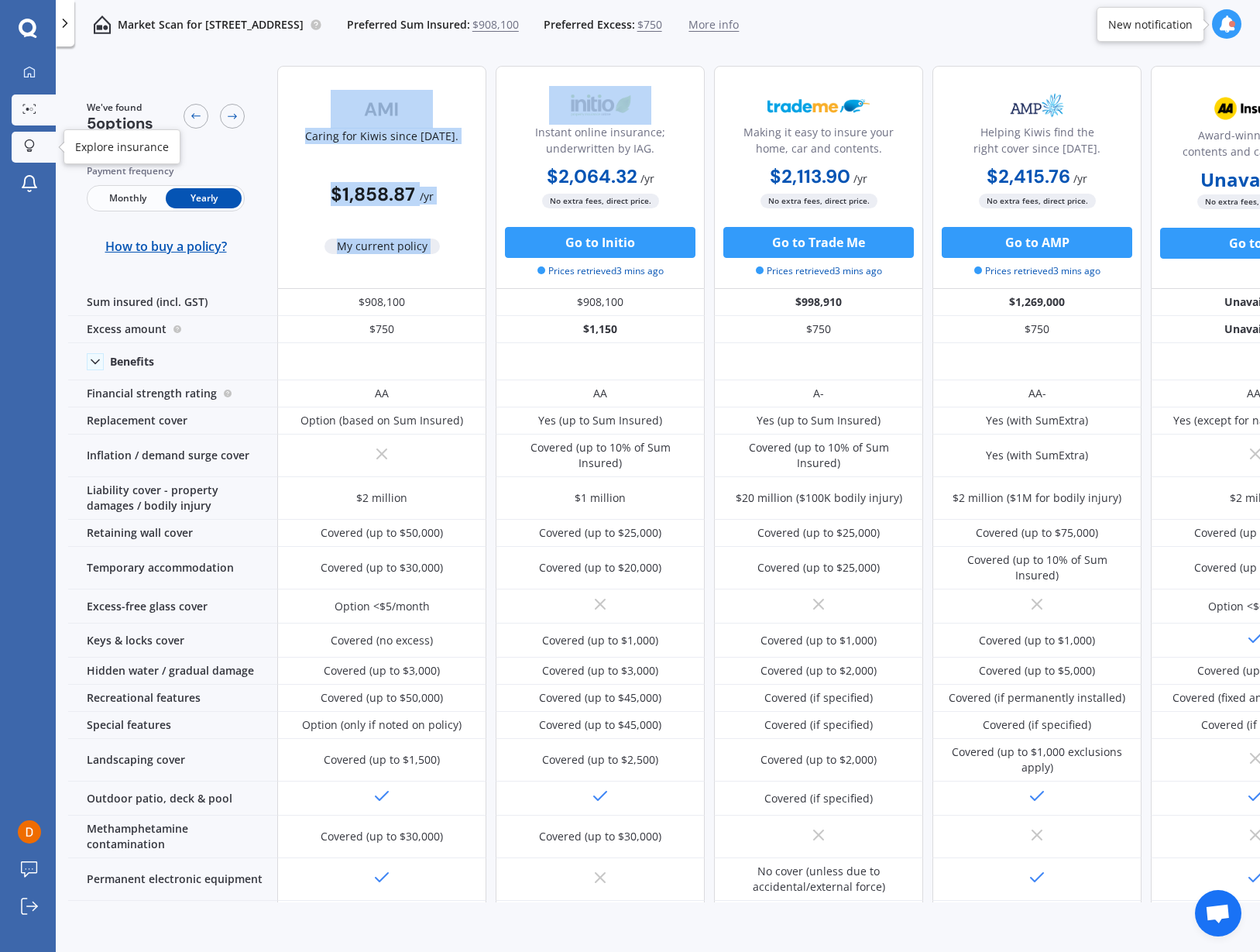
click at [31, 136] on link "Explore insurance" at bounding box center [34, 148] width 44 height 31
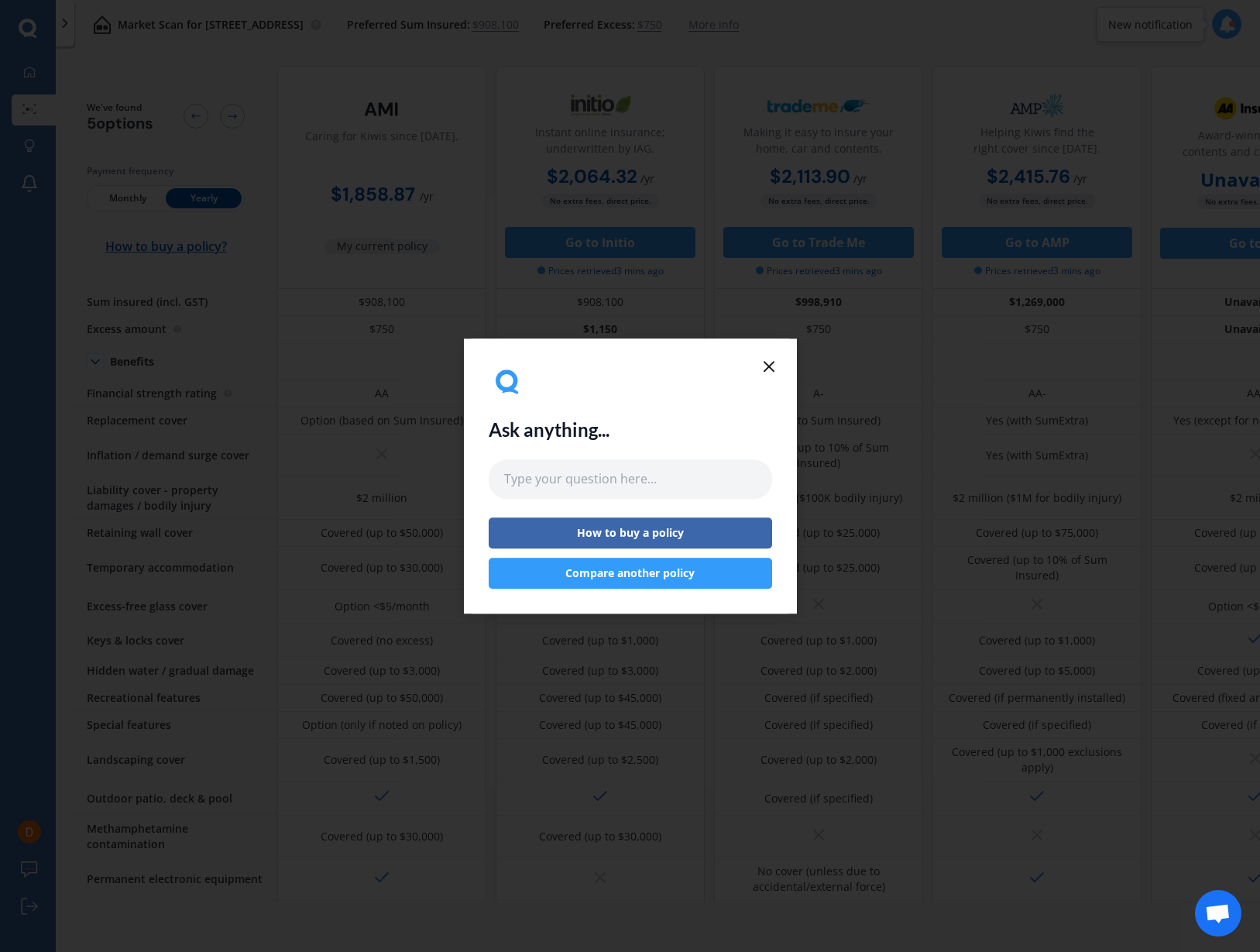
click at [763, 356] on div "Ask anything... How to buy a policy Compare another policy" at bounding box center [630, 476] width 333 height 275
click at [769, 362] on icon at bounding box center [769, 366] width 19 height 19
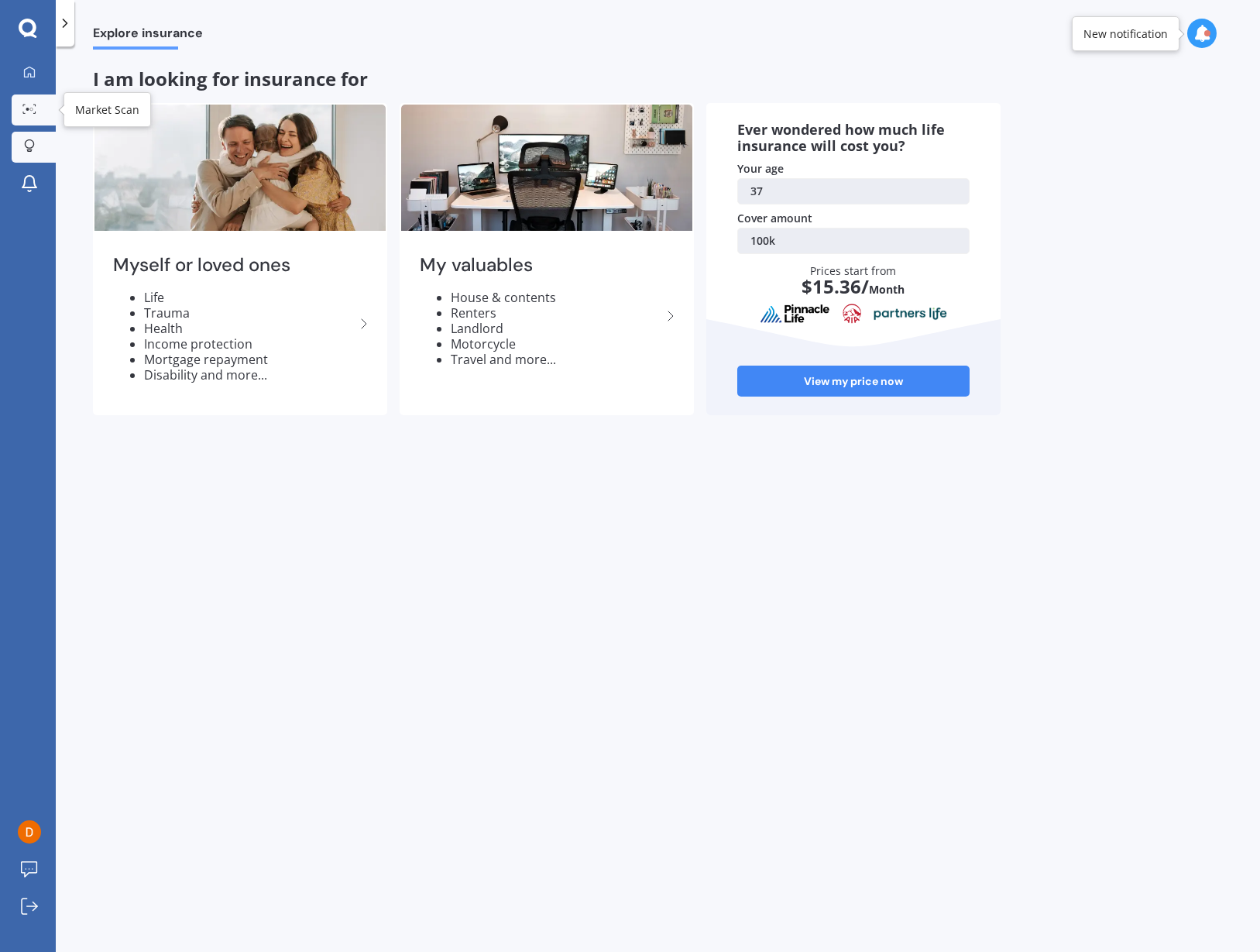
click at [30, 105] on icon at bounding box center [29, 109] width 14 height 10
